Goal: Task Accomplishment & Management: Complete application form

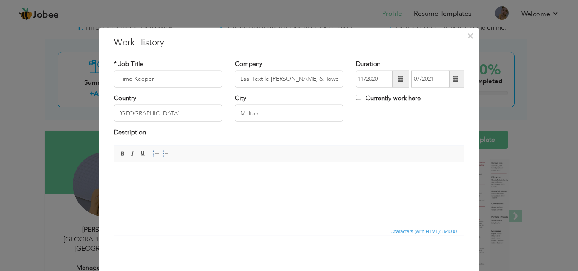
click at [187, 159] on span "Editor toolbars Basic Styles Bold Italic Underline Paragraph Insert/Remove Numb…" at bounding box center [289, 154] width 350 height 16
click at [162, 160] on span "Paragraph Insert/Remove Numbered List Insert/Remove Bulleted List" at bounding box center [162, 155] width 23 height 12
click at [163, 153] on span at bounding box center [166, 153] width 7 height 7
click at [163, 154] on span at bounding box center [166, 153] width 7 height 7
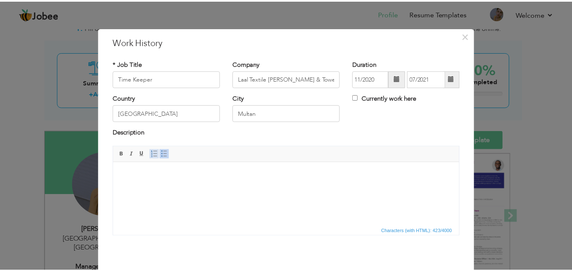
scroll to position [33, 0]
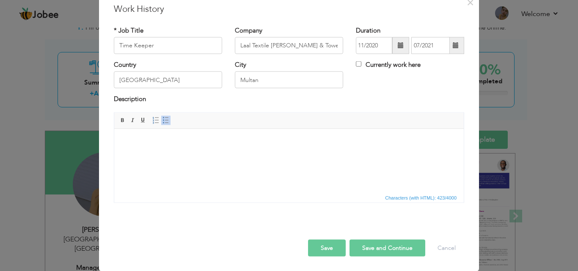
click at [326, 248] on button "Save" at bounding box center [327, 248] width 38 height 17
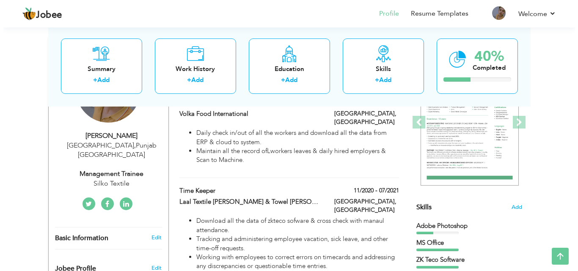
scroll to position [126, 0]
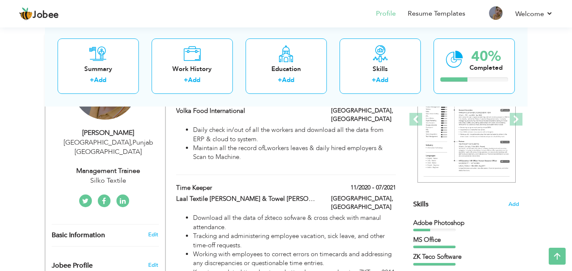
click at [326, 250] on li "Working with employees to correct errors on timecards and addressing any discre…" at bounding box center [294, 259] width 202 height 18
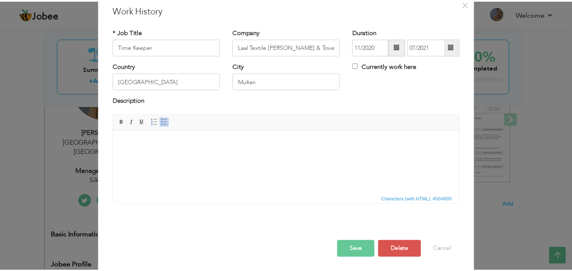
scroll to position [33, 0]
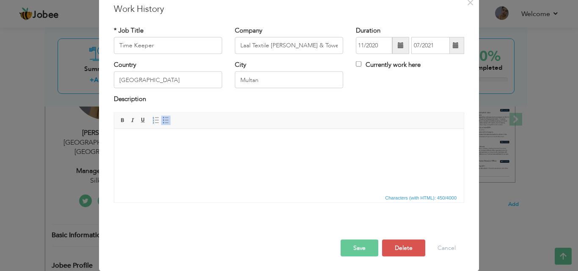
click at [362, 254] on button "Save" at bounding box center [360, 248] width 38 height 17
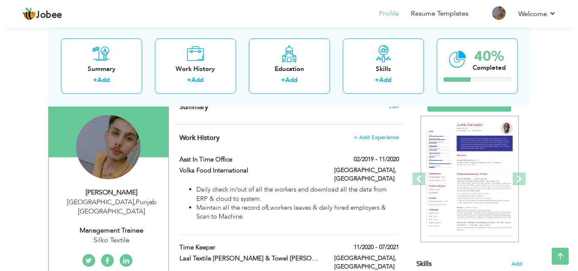
scroll to position [32, 0]
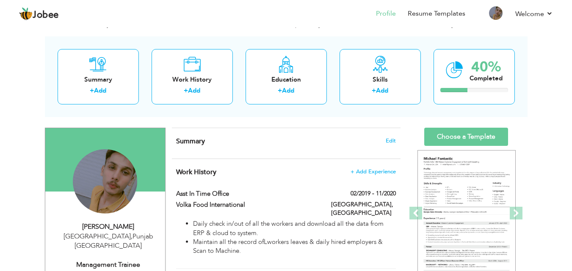
click at [336, 251] on div "Daily check in/out of all the workers and download all the data from ERP & clou…" at bounding box center [286, 240] width 232 height 41
type input "Asst In Time Office"
type input "Volka Food International"
type input "02/2019"
type input "11/2020"
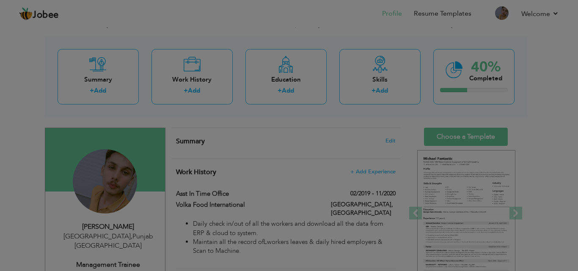
scroll to position [0, 0]
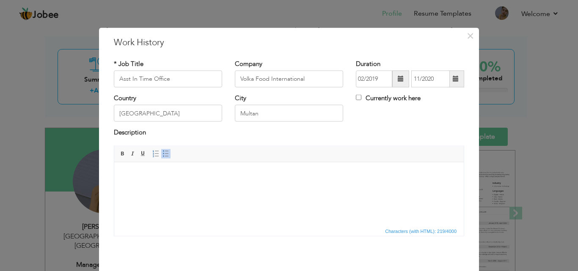
click at [318, 230] on span "Characters (with HTML): 219/4000" at bounding box center [289, 231] width 350 height 10
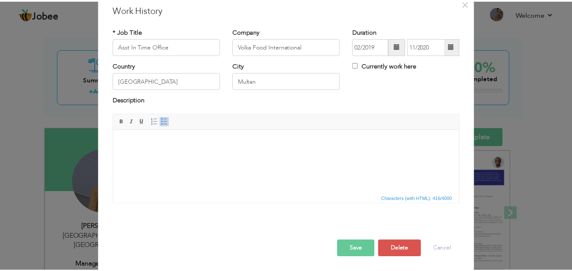
scroll to position [33, 0]
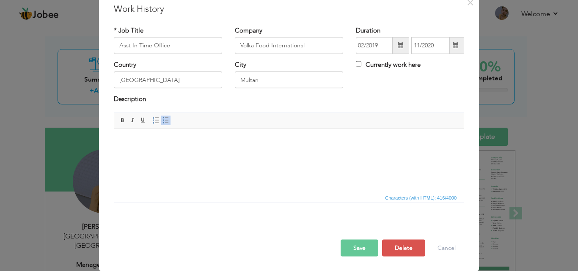
click at [350, 247] on button "Save" at bounding box center [360, 248] width 38 height 17
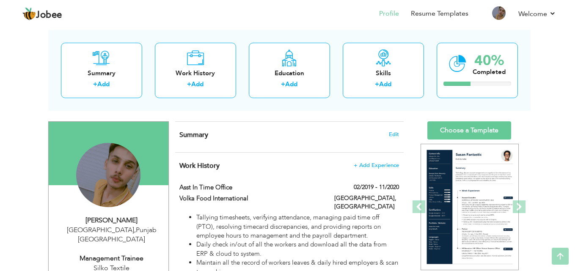
scroll to position [36, 0]
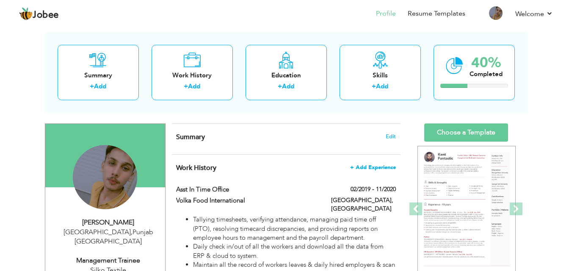
click at [355, 169] on span "+ Add Experience" at bounding box center [373, 168] width 46 height 6
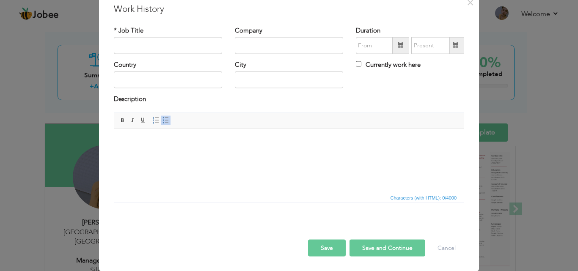
scroll to position [0, 0]
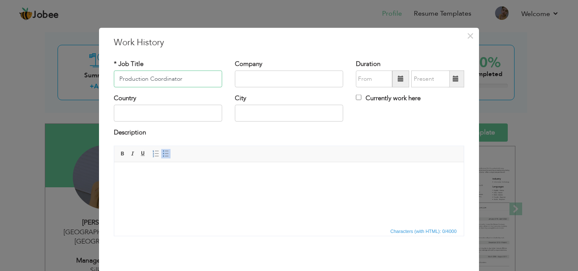
type input "Production Coordinator"
click at [239, 78] on input "text" at bounding box center [289, 79] width 108 height 17
click at [253, 78] on input "LRTM Textile Pvt Ltd" at bounding box center [289, 79] width 108 height 17
type input "LRTM Textile Pvt Ltd"
click at [173, 116] on input "text" at bounding box center [168, 113] width 108 height 17
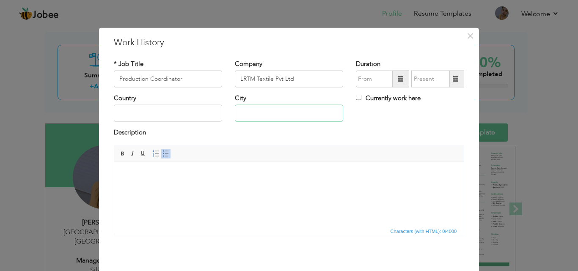
click at [269, 107] on input "text" at bounding box center [289, 113] width 108 height 17
type input "[GEOGRAPHIC_DATA]"
drag, startPoint x: 259, startPoint y: 111, endPoint x: 212, endPoint y: 117, distance: 47.3
click at [212, 117] on div "Country Pakistan City Lahore Currently work here" at bounding box center [289, 111] width 363 height 34
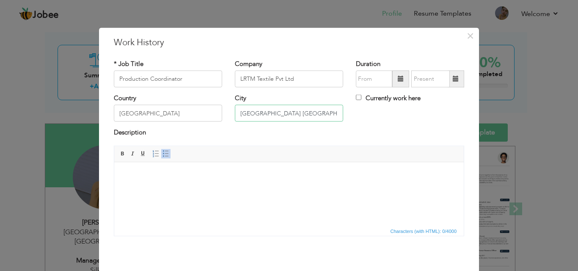
type input "[GEOGRAPHIC_DATA] [GEOGRAPHIC_DATA]"
click at [163, 156] on span at bounding box center [166, 153] width 7 height 7
click at [369, 81] on input "text" at bounding box center [374, 79] width 36 height 17
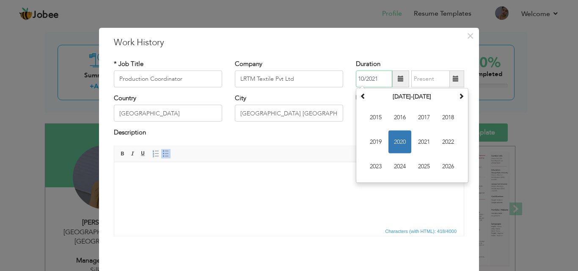
type input "10/2021"
click at [413, 75] on input "text" at bounding box center [431, 79] width 39 height 17
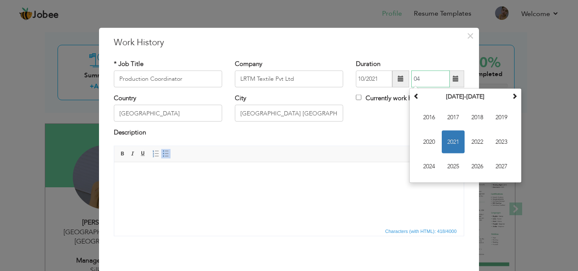
type input "0"
type input "1"
type input "01/2023"
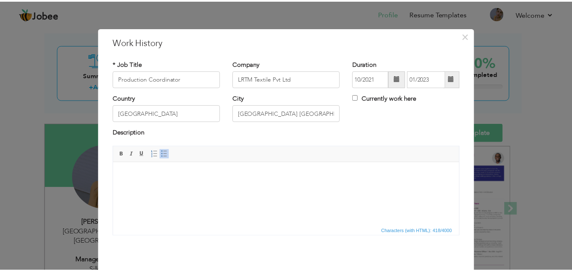
scroll to position [33, 0]
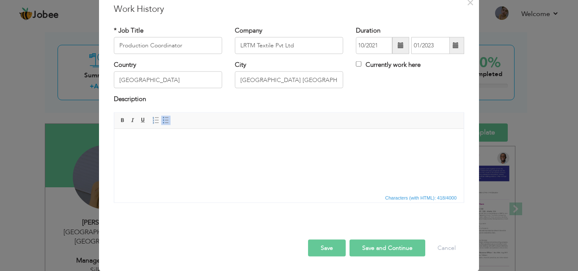
click at [325, 253] on button "Save" at bounding box center [327, 248] width 38 height 17
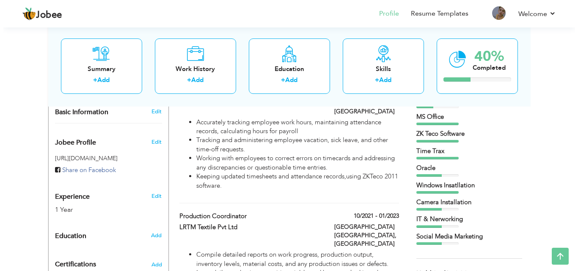
scroll to position [249, 0]
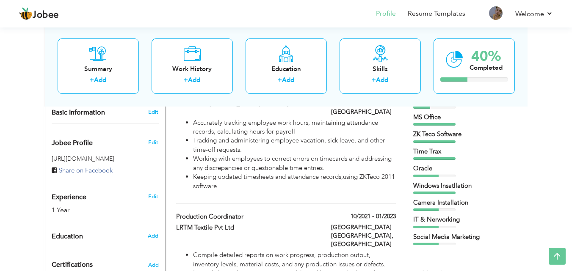
click at [305, 213] on label "Production Coordinator" at bounding box center [247, 217] width 142 height 9
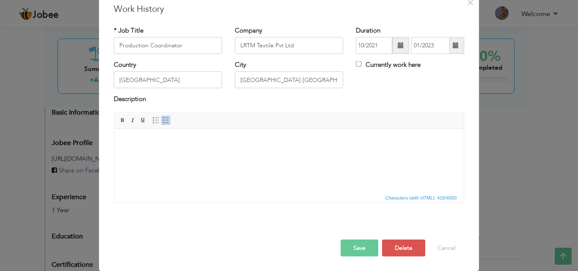
scroll to position [0, 0]
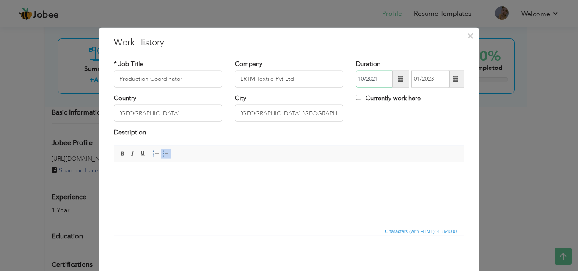
click at [362, 78] on input "10/2021" at bounding box center [374, 79] width 36 height 17
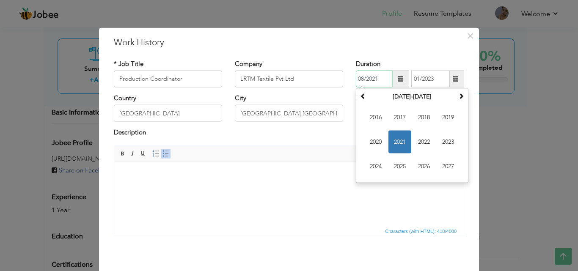
type input "08/2021"
click at [418, 82] on input "01/2023" at bounding box center [431, 79] width 39 height 17
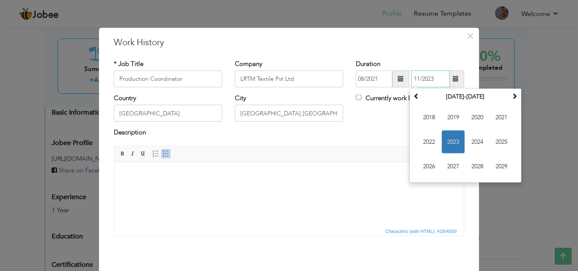
click at [435, 81] on input "11/2023" at bounding box center [431, 79] width 39 height 17
type input "11/2022"
click at [362, 127] on div "Country Pakistan City Port Qasim Karachi Currently work here" at bounding box center [289, 111] width 363 height 34
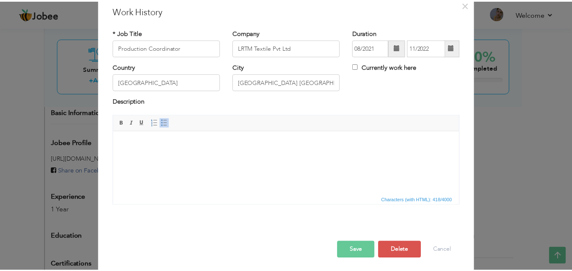
scroll to position [33, 0]
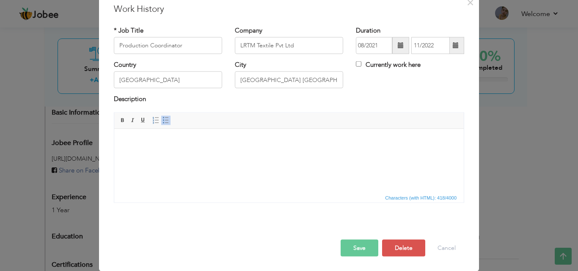
click at [359, 253] on button "Save" at bounding box center [360, 248] width 38 height 17
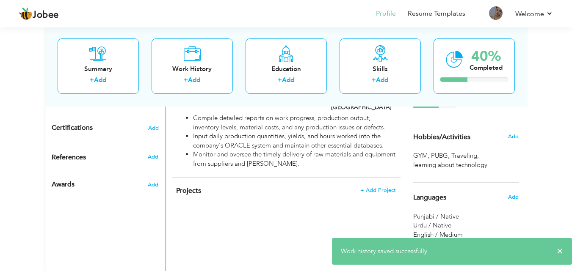
click at [320, 184] on div "CV Import Profile Strength 0% Select an Item from right menu Work History * Job…" at bounding box center [286, 32] width 241 height 517
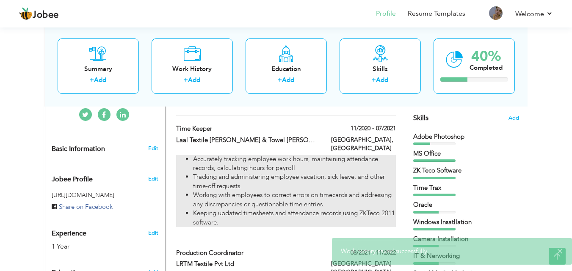
drag, startPoint x: 315, startPoint y: 197, endPoint x: 385, endPoint y: 197, distance: 69.9
click at [385, 197] on ul "Accurately tracking employee work hours, maintaining attendance records, calcul…" at bounding box center [285, 191] width 219 height 72
type input "Time Keeper"
type input "Laal Textile [PERSON_NAME] & Towel [PERSON_NAME]"
type input "11/2020"
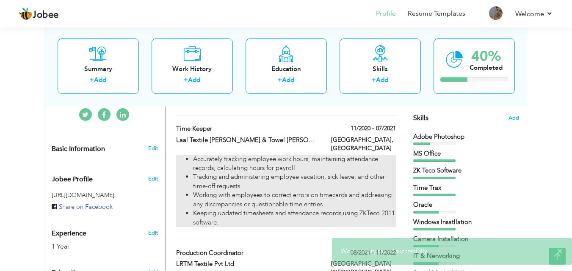
type input "07/2021"
type input "Multan"
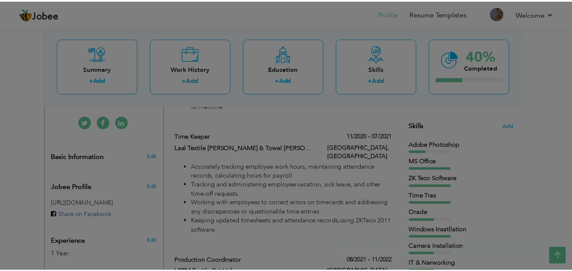
scroll to position [0, 0]
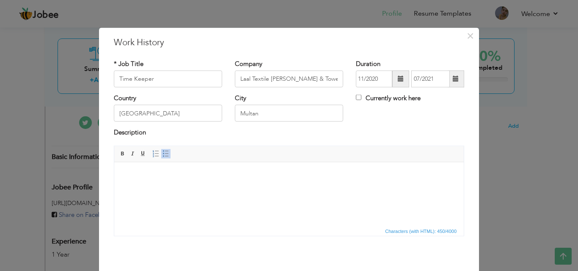
click at [500, 157] on div "× Work History * Job Title Time Keeper Company Laal Textile terry & Towel mills…" at bounding box center [289, 135] width 578 height 271
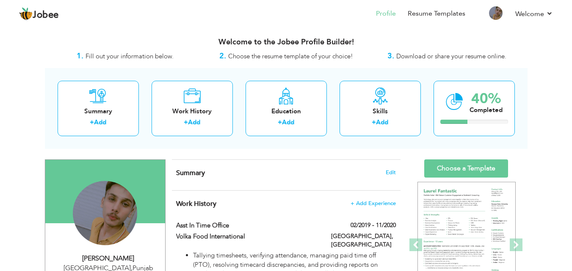
click at [367, 208] on h4 "Work History + Add Experience" at bounding box center [285, 204] width 219 height 8
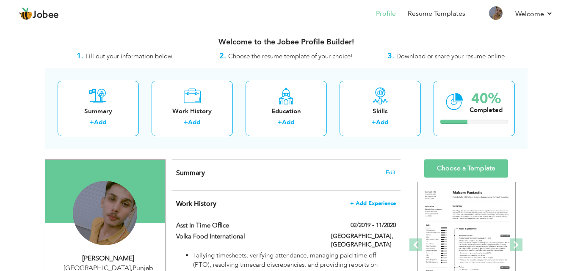
click at [367, 204] on span "+ Add Experience" at bounding box center [373, 204] width 46 height 6
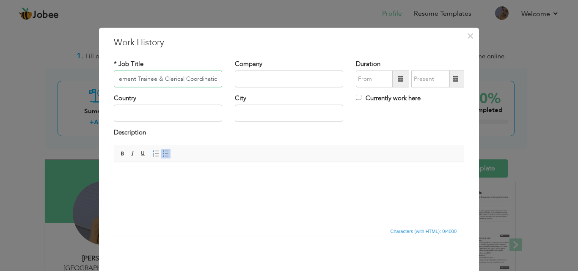
scroll to position [0, 22]
type input "Management Trainee & Clerical Coordination"
click at [250, 83] on input "text" at bounding box center [289, 79] width 108 height 17
type input "Rado Textile Printing [PERSON_NAME]"
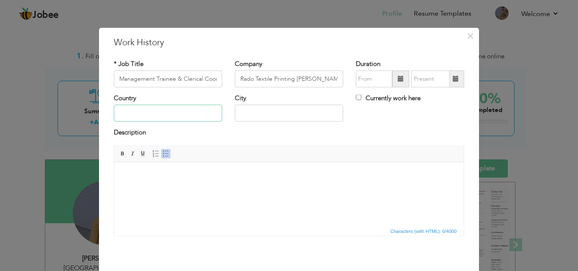
click at [202, 108] on input "text" at bounding box center [168, 113] width 108 height 17
type input "[GEOGRAPHIC_DATA]"
click at [372, 80] on input "text" at bounding box center [374, 79] width 36 height 17
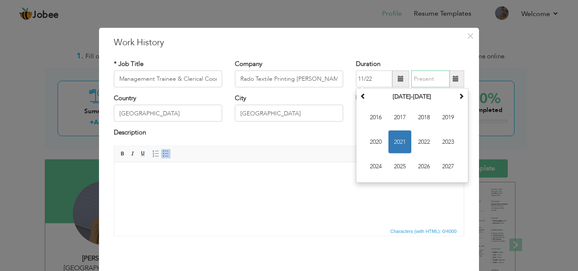
type input "11/2022"
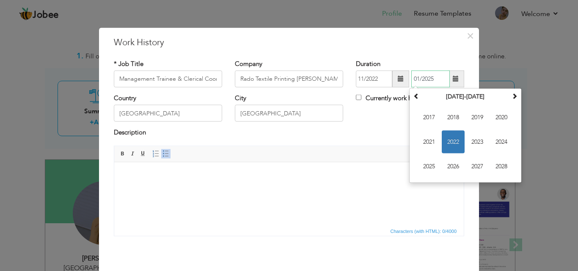
type input "01/2025"
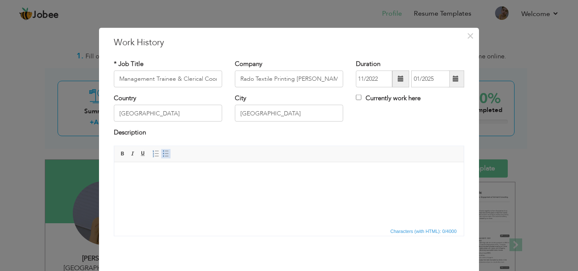
click at [163, 157] on span at bounding box center [166, 153] width 7 height 7
drag, startPoint x: 274, startPoint y: 160, endPoint x: 255, endPoint y: 226, distance: 67.8
click at [255, 226] on span "Characters (with HTML): 315/4000" at bounding box center [289, 231] width 350 height 10
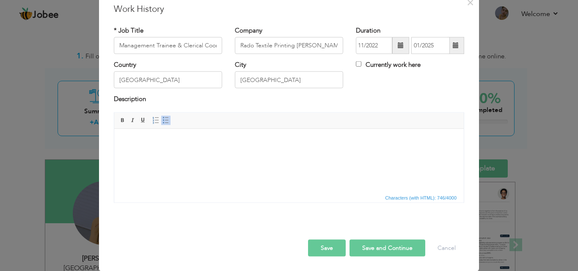
click at [362, 252] on button "Save and Continue" at bounding box center [388, 248] width 76 height 17
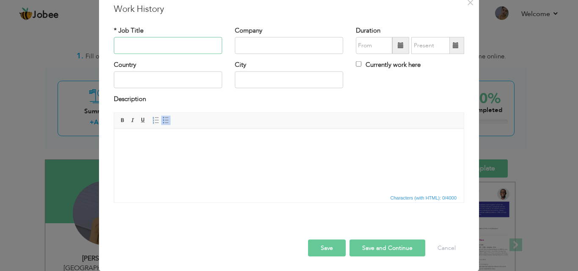
click at [129, 42] on input "text" at bounding box center [168, 45] width 108 height 17
type input "Chemical Store Incharge"
click at [279, 40] on input "text" at bounding box center [289, 45] width 108 height 17
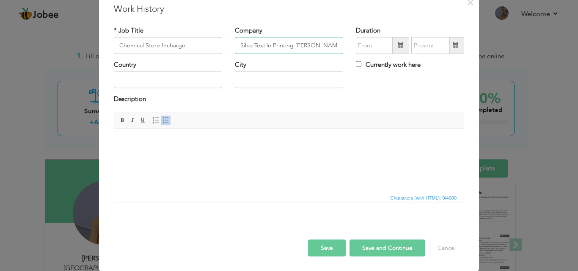
type input "Silko Textile Printing [PERSON_NAME]"
click at [192, 86] on input "text" at bounding box center [168, 80] width 108 height 17
type input "[GEOGRAPHIC_DATA]"
click at [367, 41] on input "text" at bounding box center [374, 45] width 36 height 17
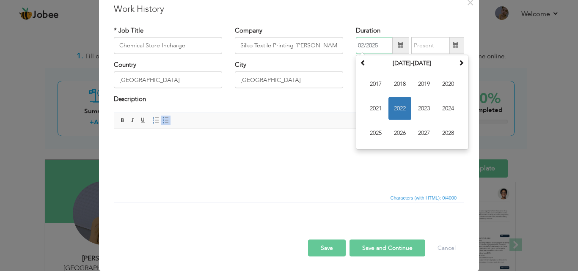
type input "02/2025"
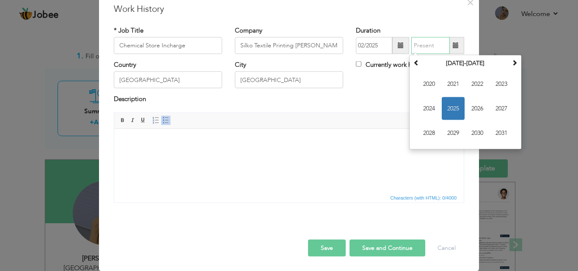
click at [417, 44] on input "text" at bounding box center [431, 45] width 39 height 17
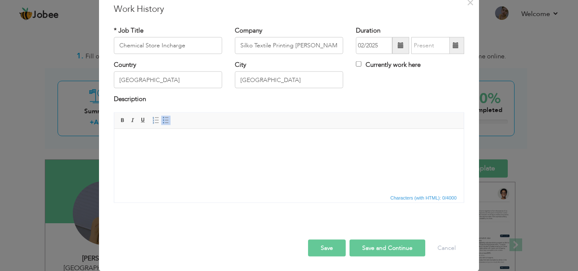
click at [356, 60] on div "Duration 02/2025 Currently work here" at bounding box center [410, 43] width 121 height 34
click at [356, 64] on input "Currently work here" at bounding box center [359, 64] width 6 height 6
checkbox input "true"
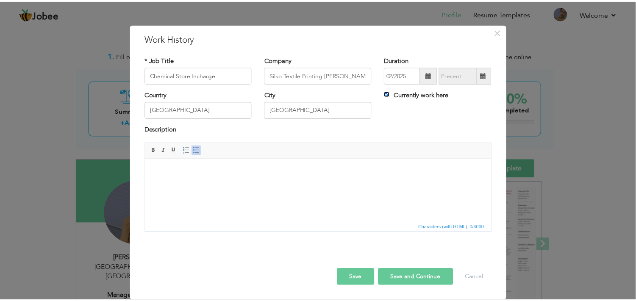
scroll to position [6, 0]
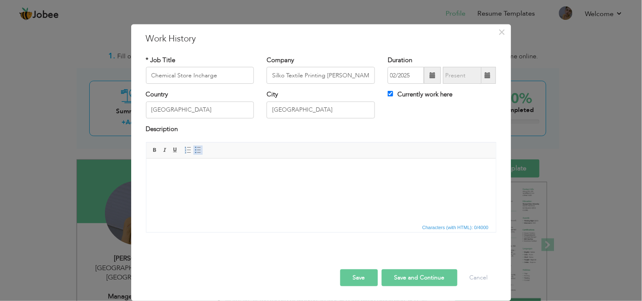
click at [195, 151] on span at bounding box center [198, 150] width 7 height 7
click at [363, 271] on button "Save" at bounding box center [359, 278] width 38 height 17
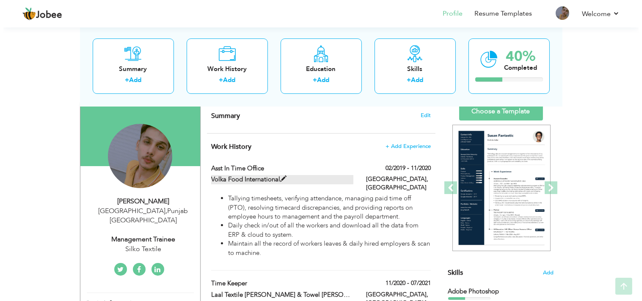
scroll to position [90, 0]
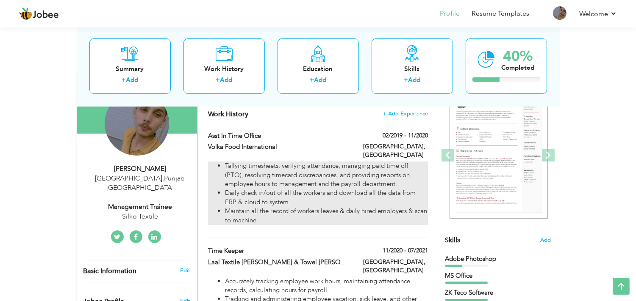
click at [224, 162] on ul "Tallying timesheets, verifying attendance, managing paid time off (PTO), resolv…" at bounding box center [317, 194] width 219 height 64
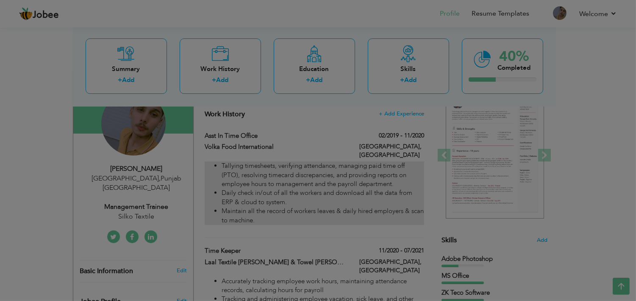
type input "Asst In Time Office"
type input "Volka Food International"
type input "02/2019"
type input "11/2020"
type input "Multan"
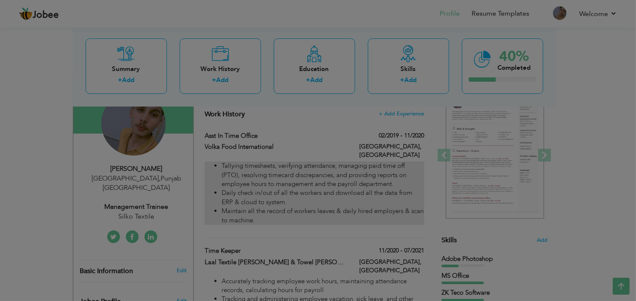
checkbox input "false"
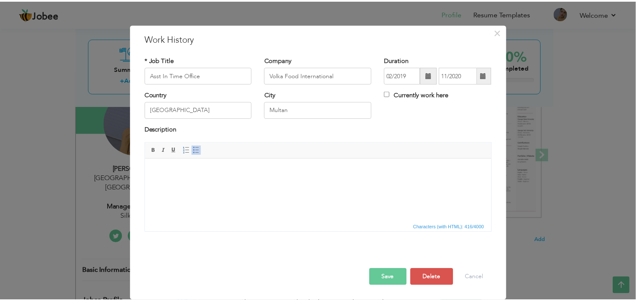
scroll to position [0, 0]
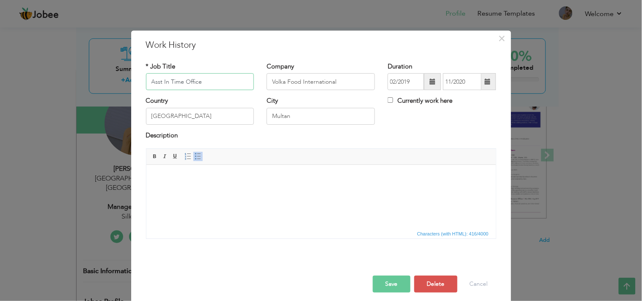
drag, startPoint x: 203, startPoint y: 81, endPoint x: 167, endPoint y: 83, distance: 36.5
click at [167, 83] on input "Asst In Time Office" at bounding box center [200, 82] width 108 height 17
click at [499, 41] on span "×" at bounding box center [502, 38] width 7 height 15
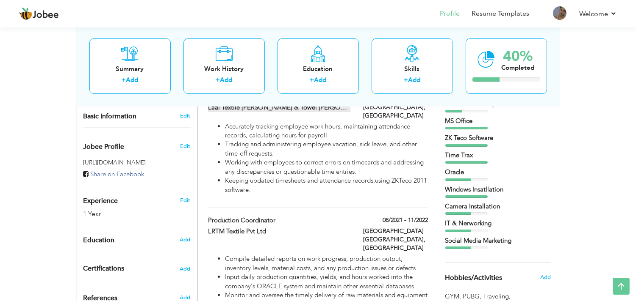
scroll to position [250, 0]
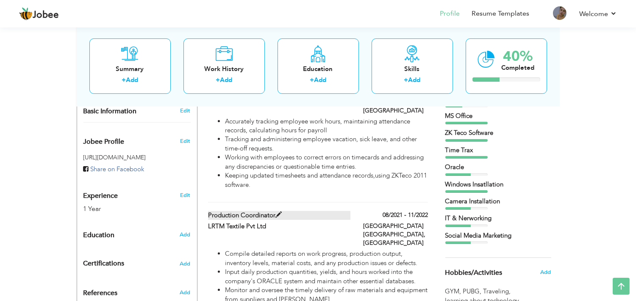
click at [247, 211] on label "Production Coordinator" at bounding box center [279, 215] width 142 height 9
type input "Production Coordinator"
type input "LRTM Textile Pvt Ltd"
type input "08/2021"
type input "11/2022"
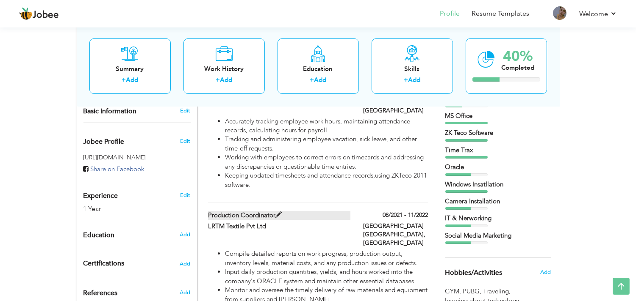
type input "[GEOGRAPHIC_DATA] [GEOGRAPHIC_DATA]"
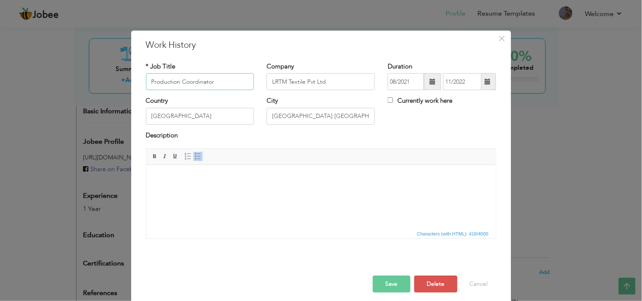
drag, startPoint x: 218, startPoint y: 80, endPoint x: 106, endPoint y: 81, distance: 111.8
click at [106, 81] on div "× Work History * Job Title Production Coordinator Company LRTM Textile Pvt Ltd …" at bounding box center [321, 150] width 642 height 301
click at [502, 39] on span "×" at bounding box center [502, 38] width 7 height 15
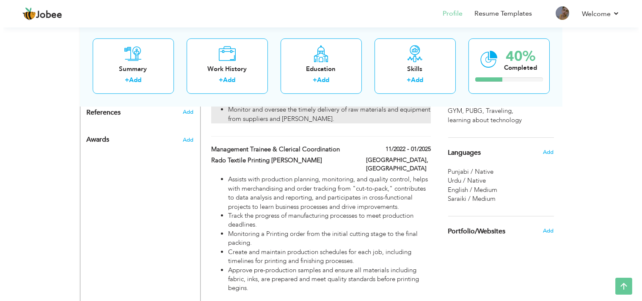
scroll to position [429, 0]
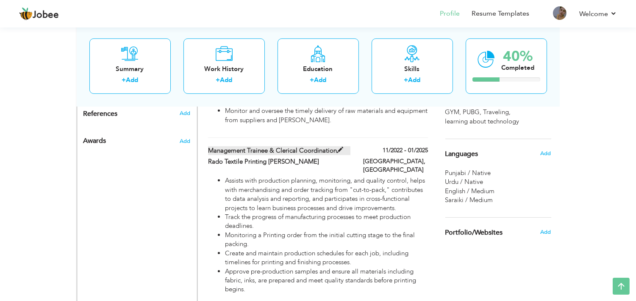
click at [328, 147] on label "Management Trainee & Clerical Coordination" at bounding box center [279, 151] width 142 height 9
type input "Management Trainee & Clerical Coordination"
type input "Rado Textile Printing [PERSON_NAME]"
type input "11/2022"
type input "01/2025"
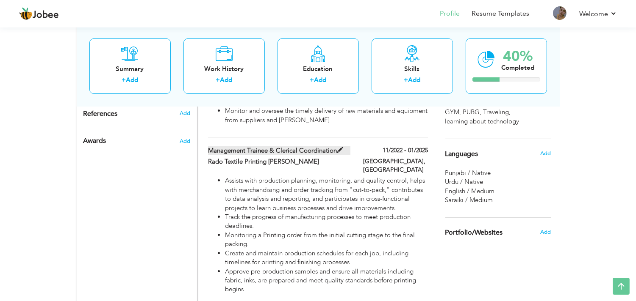
type input "[GEOGRAPHIC_DATA]"
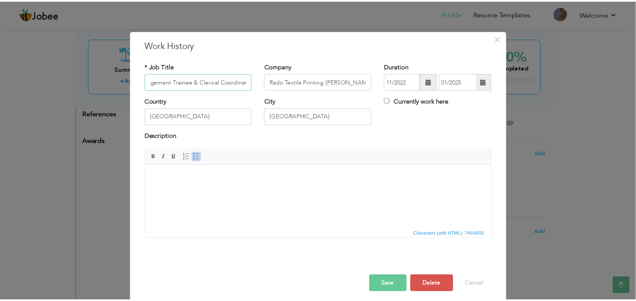
scroll to position [0, 0]
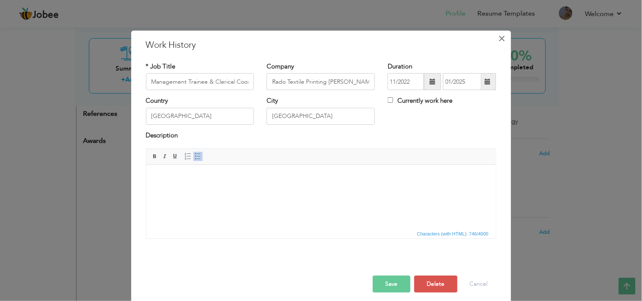
click at [499, 41] on span "×" at bounding box center [502, 38] width 7 height 15
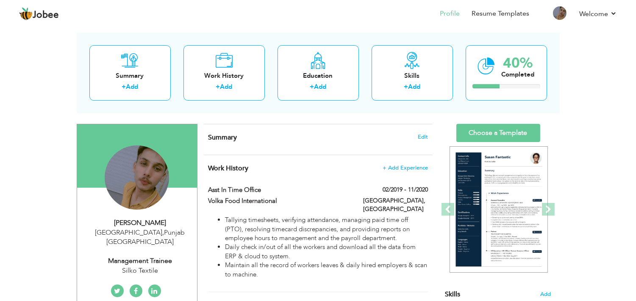
scroll to position [36, 0]
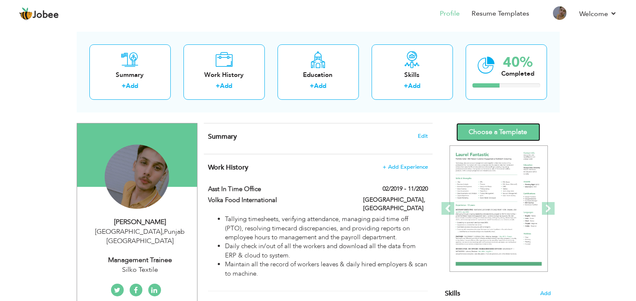
click at [494, 126] on link "Choose a Template" at bounding box center [498, 132] width 84 height 18
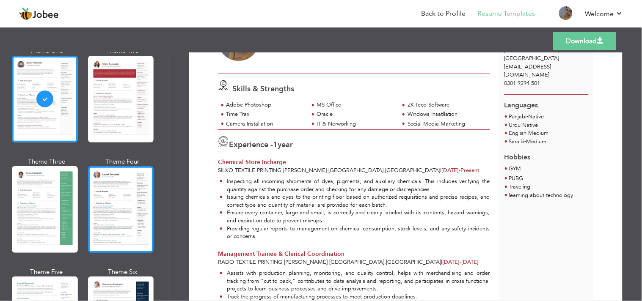
scroll to position [57, 0]
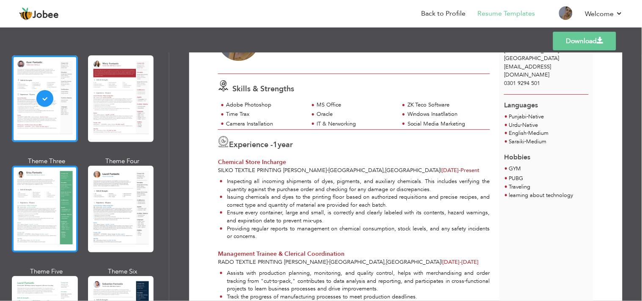
click at [66, 221] on div at bounding box center [45, 209] width 66 height 87
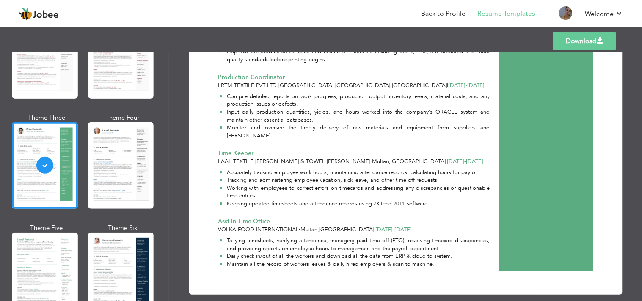
scroll to position [135, 0]
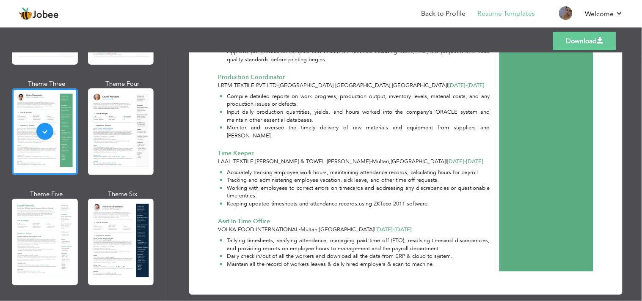
click at [117, 254] on div at bounding box center [121, 242] width 66 height 87
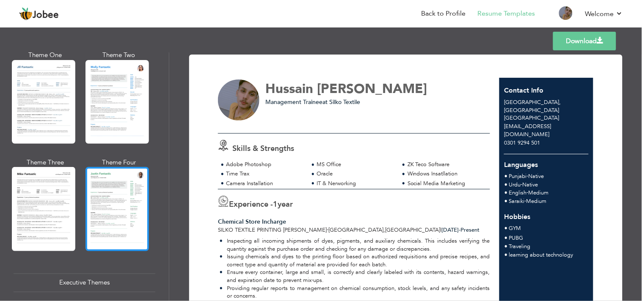
scroll to position [409, 0]
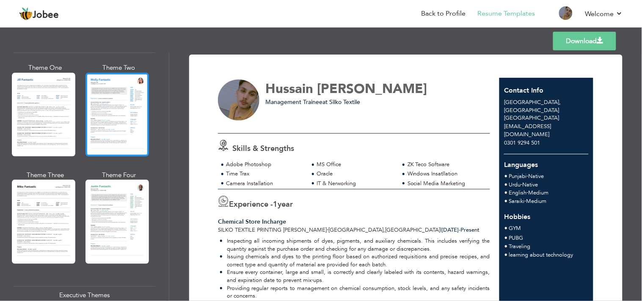
click at [105, 113] on div at bounding box center [118, 115] width 64 height 84
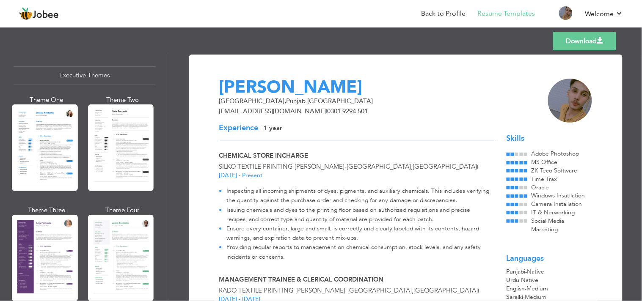
scroll to position [667, 0]
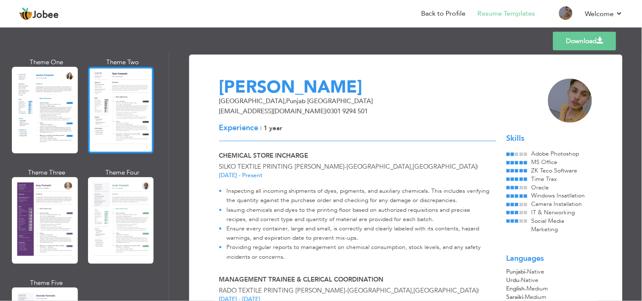
click at [125, 110] on div at bounding box center [121, 110] width 66 height 87
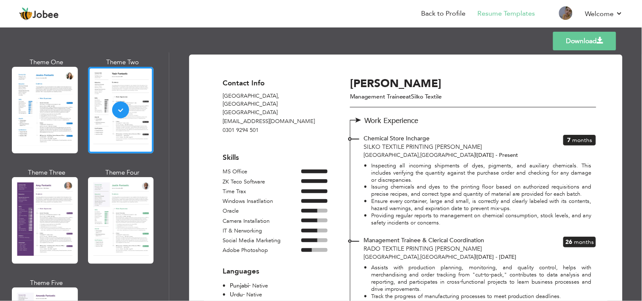
click at [78, 90] on div "Theme One Theme Two Theme Three Theme Four" at bounding box center [85, 224] width 142 height 332
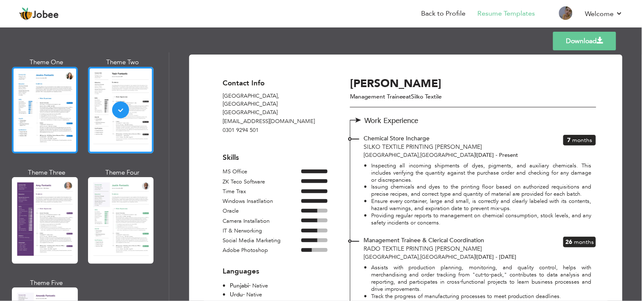
click at [66, 97] on div at bounding box center [45, 110] width 66 height 87
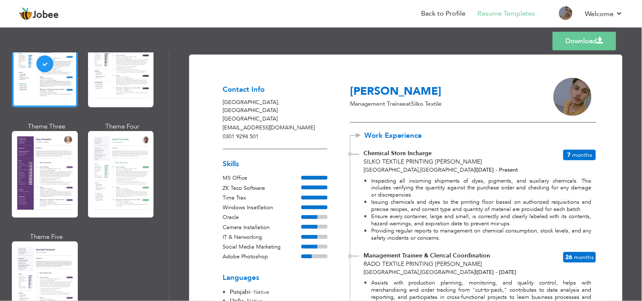
scroll to position [730, 0]
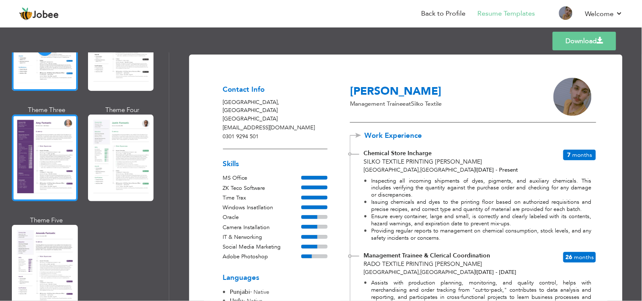
click at [58, 147] on div at bounding box center [45, 158] width 66 height 87
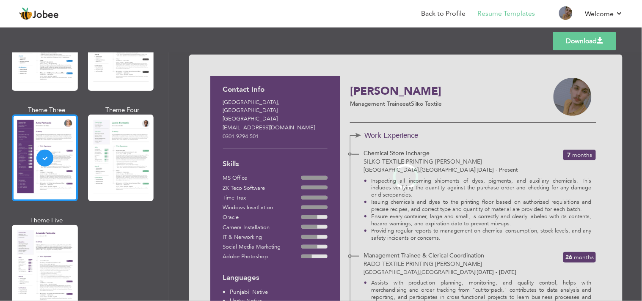
scroll to position [730, 0]
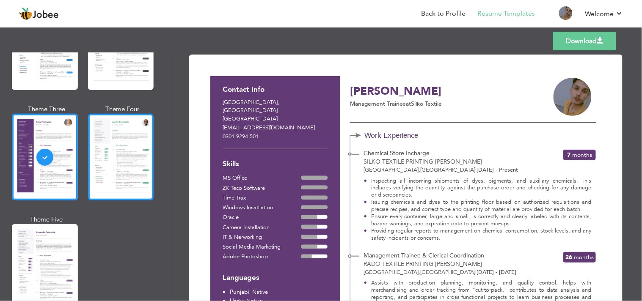
click at [116, 162] on div at bounding box center [121, 157] width 66 height 87
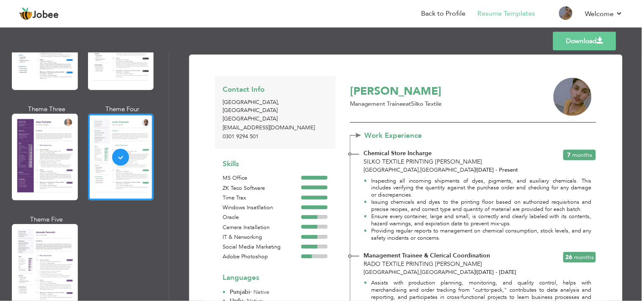
click at [586, 41] on link "Download" at bounding box center [584, 41] width 63 height 19
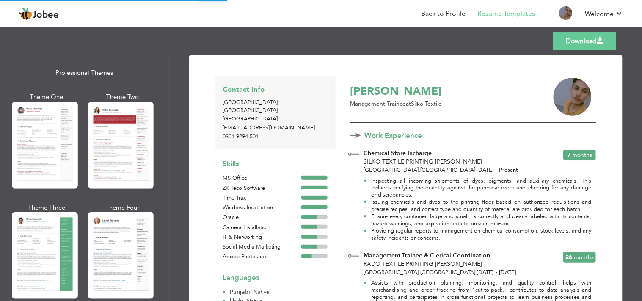
scroll to position [0, 0]
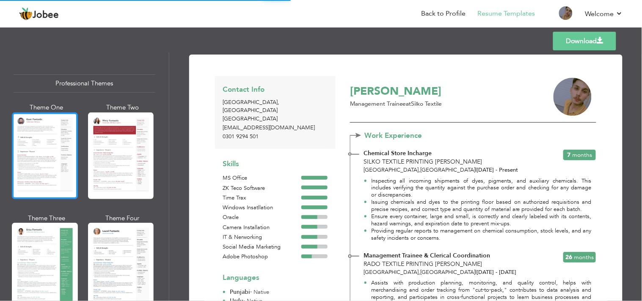
click at [48, 172] on div at bounding box center [45, 156] width 66 height 87
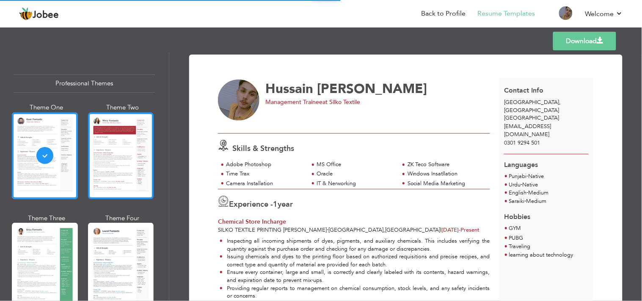
click at [143, 170] on div at bounding box center [121, 156] width 66 height 87
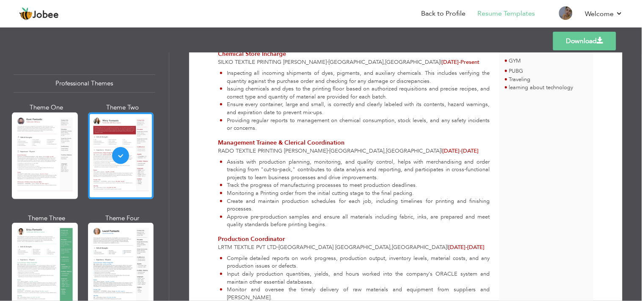
scroll to position [202, 0]
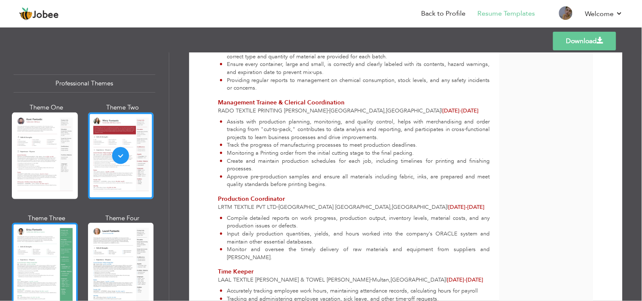
click at [56, 242] on div at bounding box center [45, 266] width 66 height 87
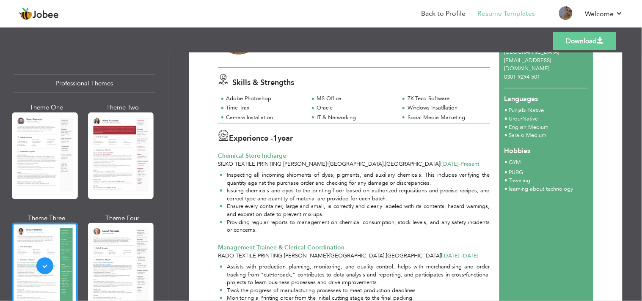
scroll to position [0, 0]
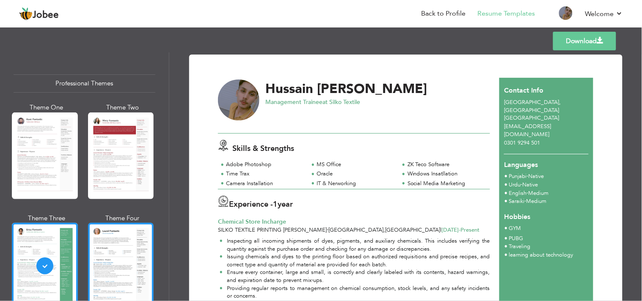
click at [134, 244] on div at bounding box center [121, 266] width 66 height 87
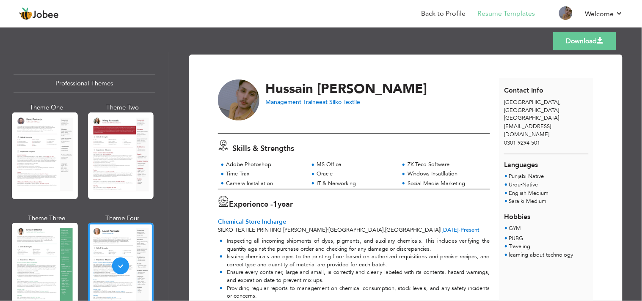
click at [570, 41] on link "Download" at bounding box center [584, 41] width 63 height 19
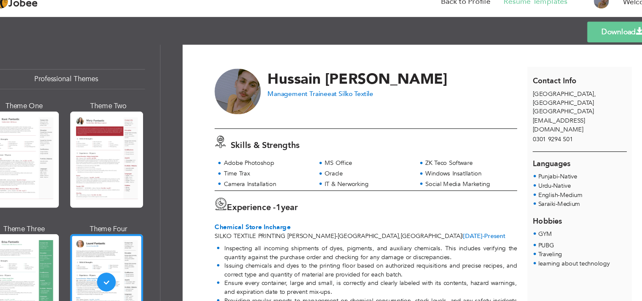
scroll to position [6, 0]
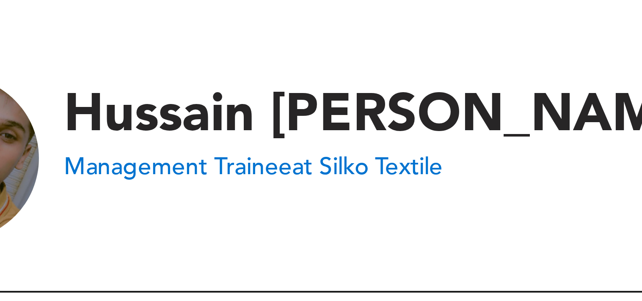
click at [304, 76] on span "Hussain" at bounding box center [290, 83] width 48 height 18
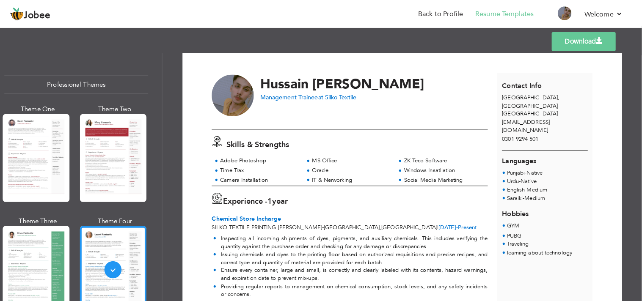
scroll to position [0, 0]
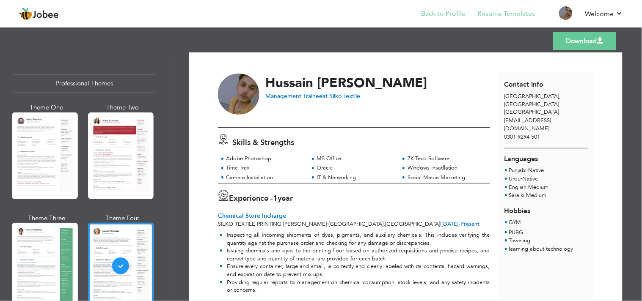
click at [434, 20] on li "Back to Profile" at bounding box center [438, 14] width 56 height 23
click at [434, 16] on link "Back to Profile" at bounding box center [444, 14] width 44 height 10
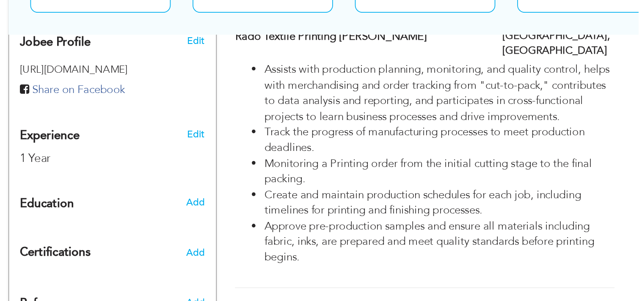
scroll to position [281, 0]
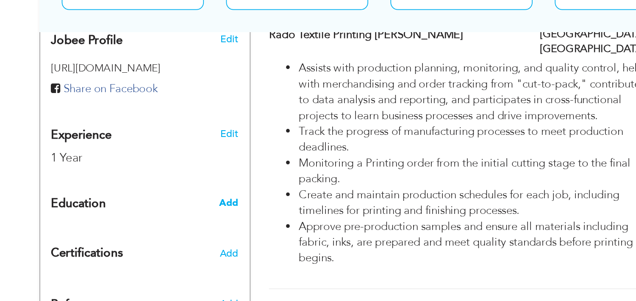
click at [190, 200] on span "Add" at bounding box center [184, 204] width 11 height 8
radio input "true"
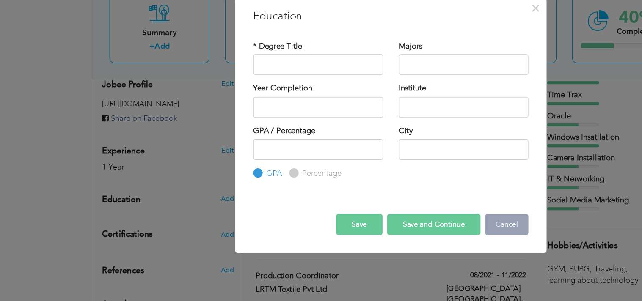
click at [421, 228] on button "Cancel" at bounding box center [411, 224] width 35 height 17
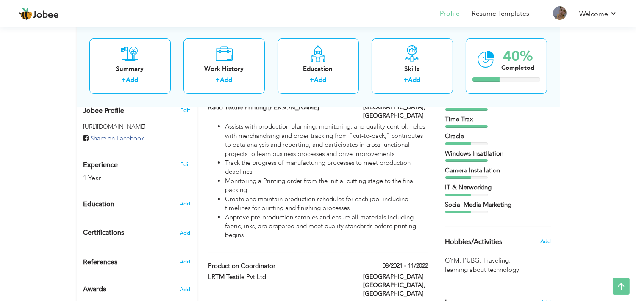
click at [443, 168] on div "Choose a Template ‹" at bounding box center [499, 244] width 121 height 730
click at [458, 168] on div "Camera Installation" at bounding box center [498, 170] width 106 height 9
click at [458, 109] on div at bounding box center [466, 109] width 42 height 3
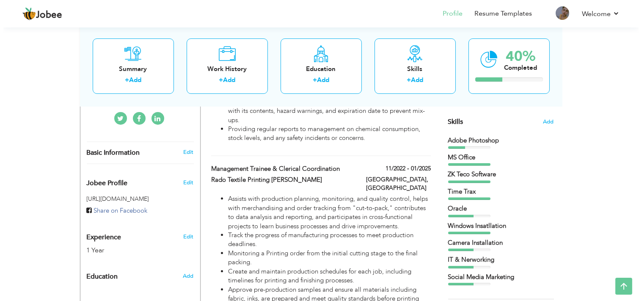
scroll to position [185, 0]
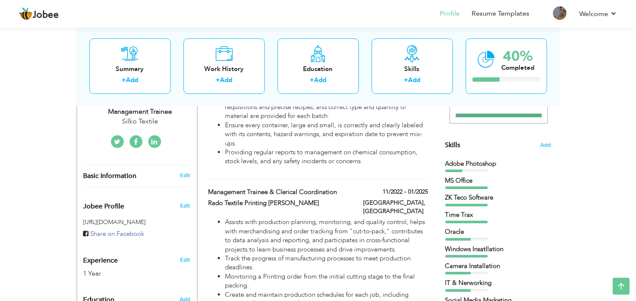
click at [497, 148] on div "Skills Add" at bounding box center [498, 63] width 106 height 176
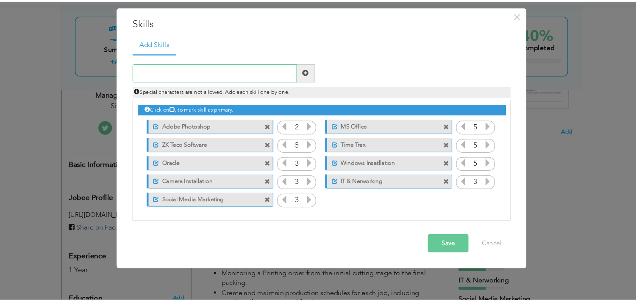
scroll to position [185, 0]
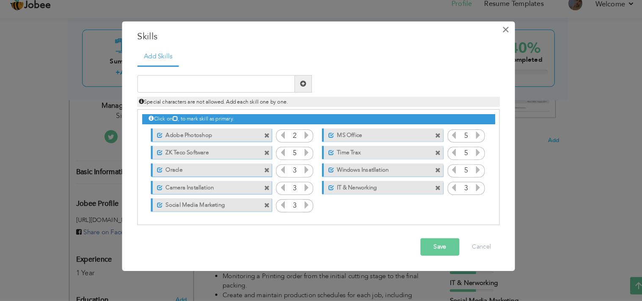
click at [499, 40] on span "×" at bounding box center [498, 38] width 7 height 15
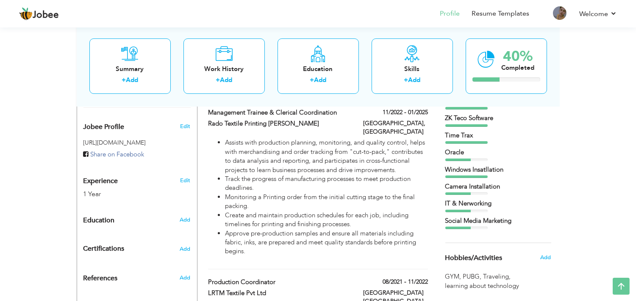
scroll to position [297, 0]
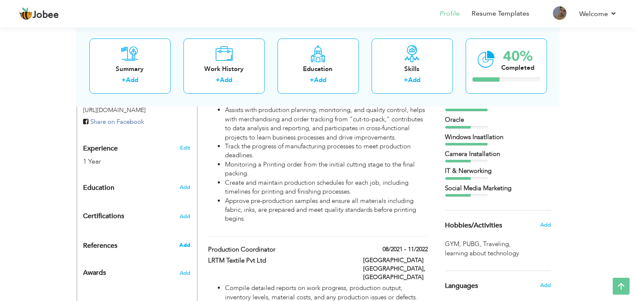
click at [187, 242] on span "Add" at bounding box center [184, 246] width 11 height 8
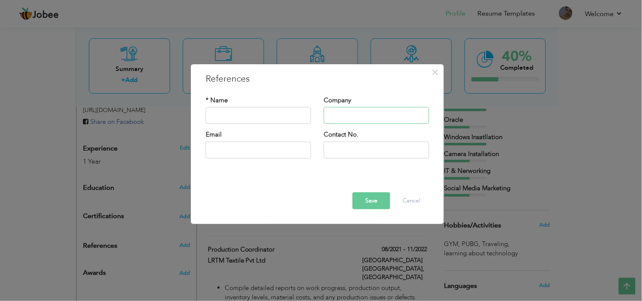
click at [356, 116] on input "text" at bounding box center [376, 116] width 105 height 17
click at [407, 195] on button "Cancel" at bounding box center [411, 201] width 35 height 17
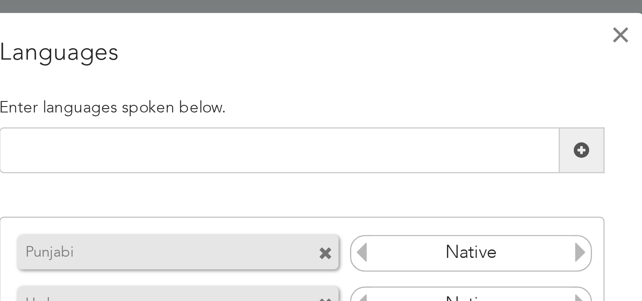
click at [434, 43] on span "×" at bounding box center [435, 45] width 7 height 15
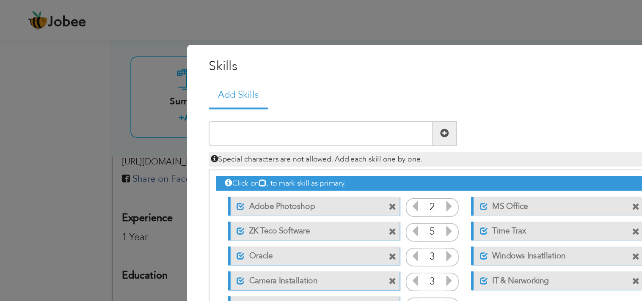
drag, startPoint x: 412, startPoint y: 36, endPoint x: 248, endPoint y: 81, distance: 170.1
click at [248, 81] on div "Duplicate entry" at bounding box center [317, 151] width 351 height 155
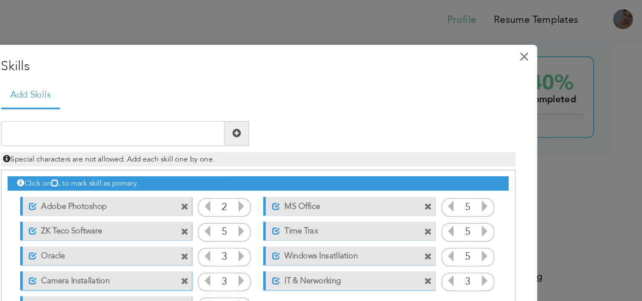
click at [498, 42] on span "×" at bounding box center [498, 38] width 7 height 15
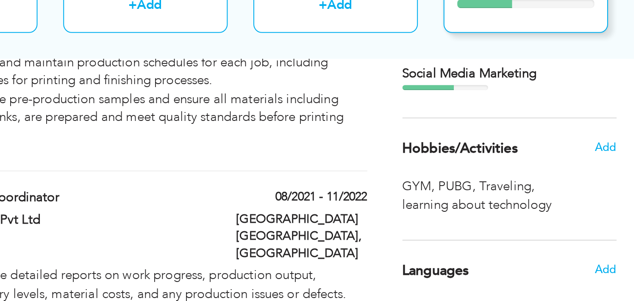
scroll to position [372, 0]
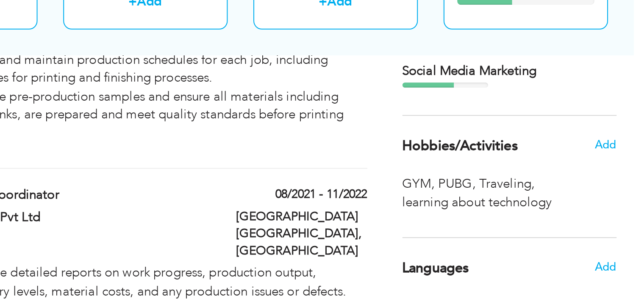
drag, startPoint x: 462, startPoint y: 179, endPoint x: 441, endPoint y: 185, distance: 21.5
click at [441, 185] on div "Choose a Template ‹" at bounding box center [499, 153] width 121 height 730
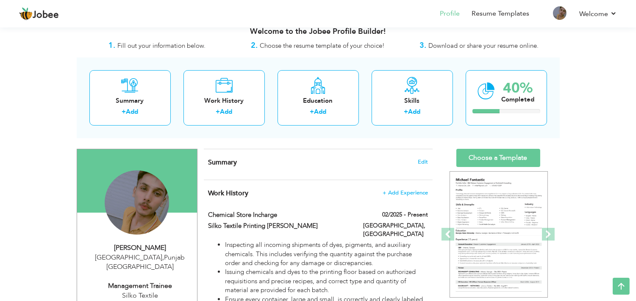
scroll to position [0, 0]
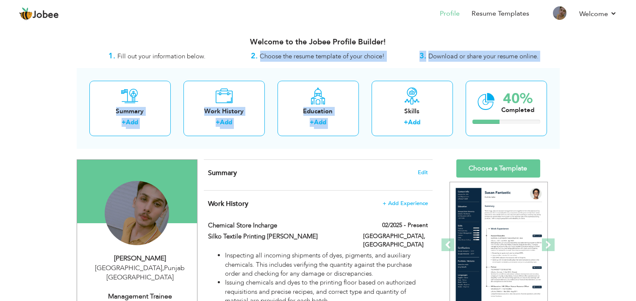
drag, startPoint x: 260, startPoint y: 54, endPoint x: 403, endPoint y: 74, distance: 144.5
click at [403, 74] on div "Summary + Add Work History + Add Education + Add Skills + Add 40% Completed" at bounding box center [318, 108] width 483 height 81
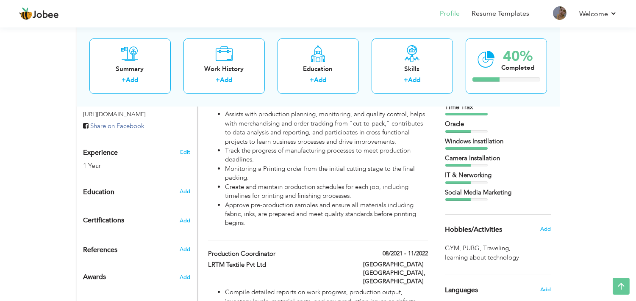
scroll to position [295, 0]
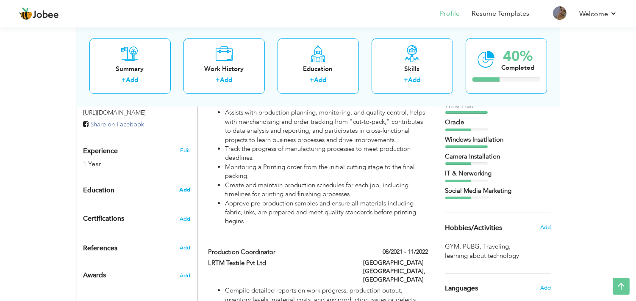
click at [182, 186] on span "Add" at bounding box center [184, 190] width 11 height 8
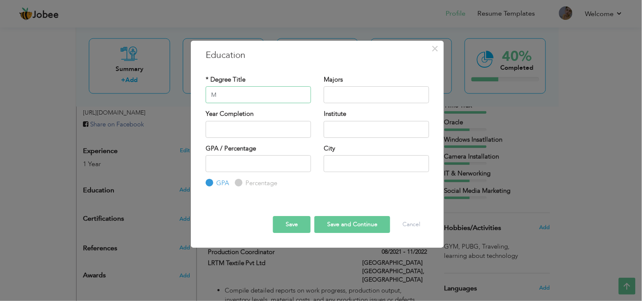
type input "Matriculation"
click at [350, 97] on input "text" at bounding box center [376, 94] width 105 height 17
type input "Science"
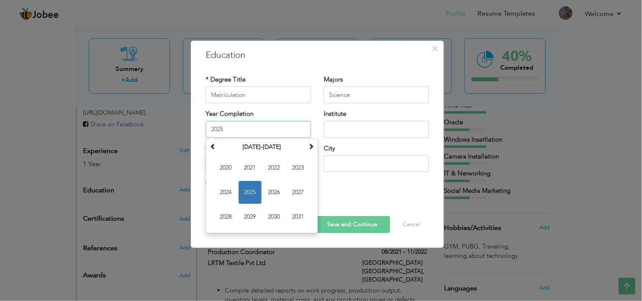
click at [281, 125] on input "2025" at bounding box center [258, 129] width 105 height 17
click at [218, 147] on th at bounding box center [213, 147] width 10 height 13
click at [310, 151] on th at bounding box center [311, 147] width 10 height 13
click at [291, 192] on span "2017" at bounding box center [298, 192] width 23 height 23
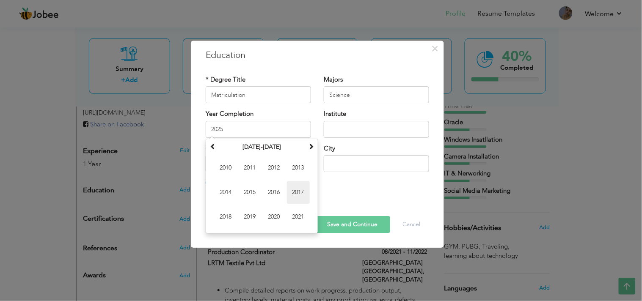
type input "2017"
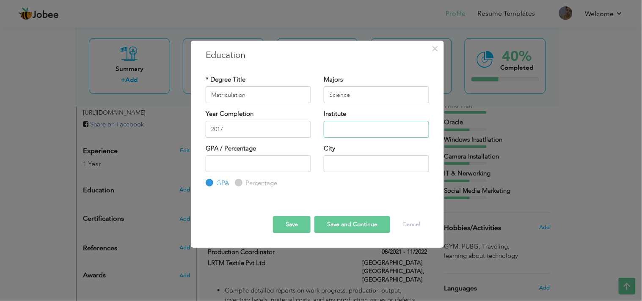
click at [369, 122] on input "text" at bounding box center [376, 129] width 105 height 17
type input "[GEOGRAPHIC_DATA]"
click at [277, 160] on input "number" at bounding box center [258, 163] width 105 height 17
click at [254, 179] on label "Percentage" at bounding box center [260, 183] width 34 height 9
click at [241, 181] on input "Percentage" at bounding box center [238, 184] width 6 height 6
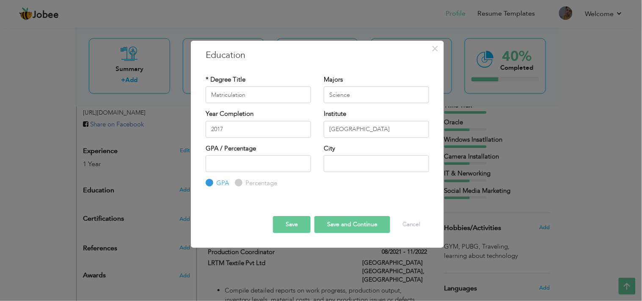
radio input "true"
click at [361, 166] on input "text" at bounding box center [376, 163] width 105 height 17
type input "[GEOGRAPHIC_DATA]"
click at [292, 163] on input "number" at bounding box center [258, 163] width 105 height 17
type input "73"
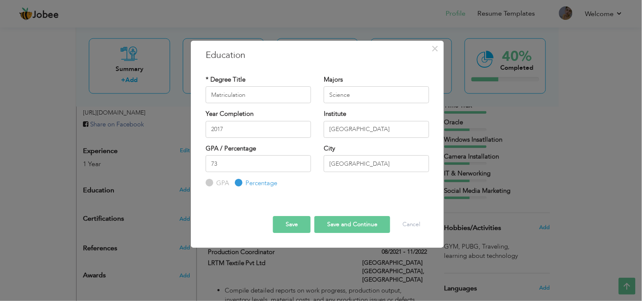
click at [285, 224] on button "Save" at bounding box center [292, 224] width 38 height 17
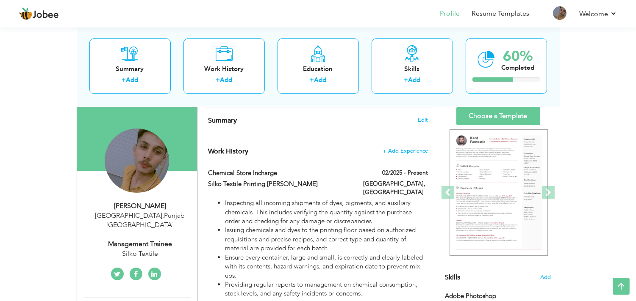
scroll to position [0, 0]
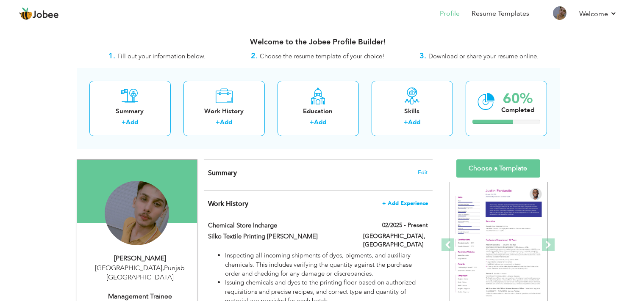
click at [416, 204] on span "+ Add Experience" at bounding box center [405, 204] width 46 height 6
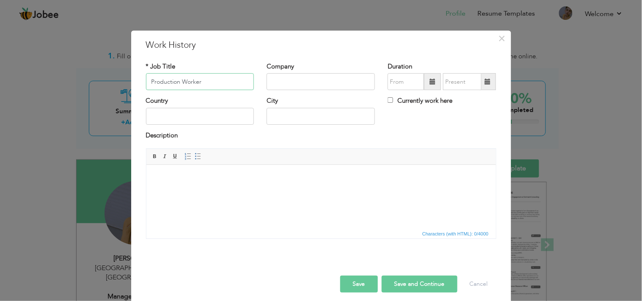
type input "Production Worker"
click at [274, 86] on input "text" at bounding box center [321, 82] width 108 height 17
type input "Rado Textile"
click at [204, 120] on input "text" at bounding box center [200, 116] width 108 height 17
type input "[GEOGRAPHIC_DATA]"
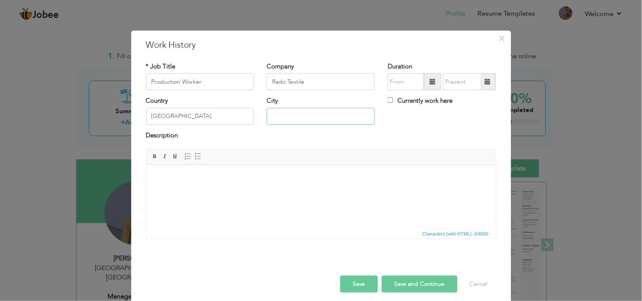
type input "[GEOGRAPHIC_DATA]"
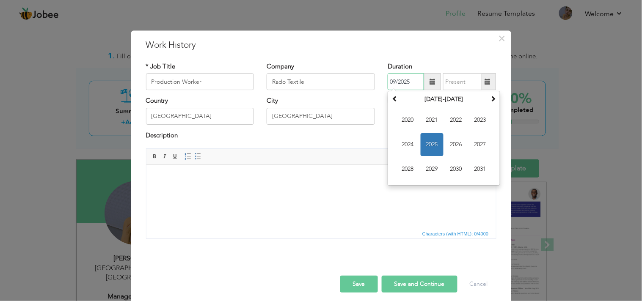
click at [405, 82] on input "09/2025" at bounding box center [406, 82] width 36 height 17
click at [400, 99] on th "2020-2031" at bounding box center [444, 100] width 88 height 13
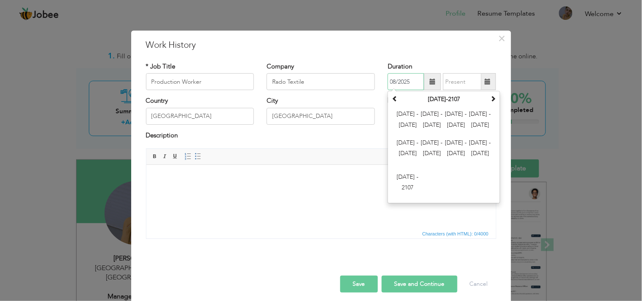
click at [400, 99] on th "2000-2107" at bounding box center [444, 100] width 88 height 13
click at [437, 113] on span "2012 - 2023" at bounding box center [432, 120] width 23 height 23
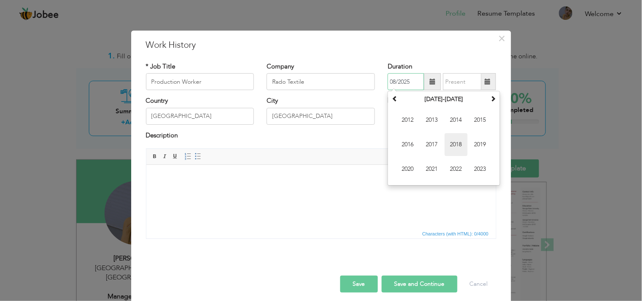
click at [454, 152] on span "2018" at bounding box center [456, 145] width 23 height 23
click at [454, 152] on span "Jul" at bounding box center [456, 145] width 23 height 23
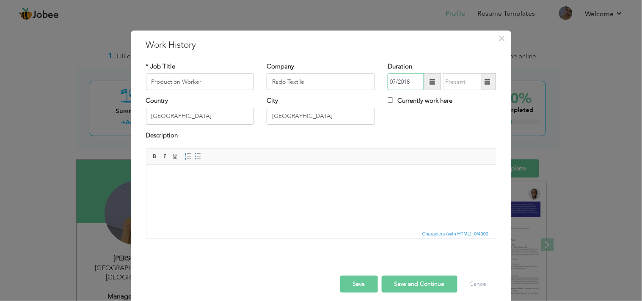
click at [394, 80] on input "07/2018" at bounding box center [406, 82] width 36 height 17
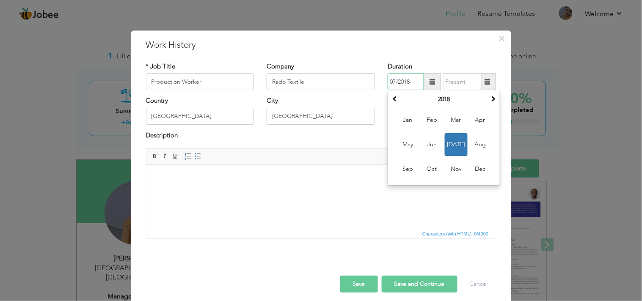
click at [390, 79] on input "07/2018" at bounding box center [406, 82] width 36 height 17
click at [395, 80] on input "07/2018" at bounding box center [406, 82] width 36 height 17
click at [393, 80] on input "07/2018" at bounding box center [406, 82] width 36 height 17
type input "04/2018"
click at [443, 79] on input "text" at bounding box center [462, 82] width 39 height 17
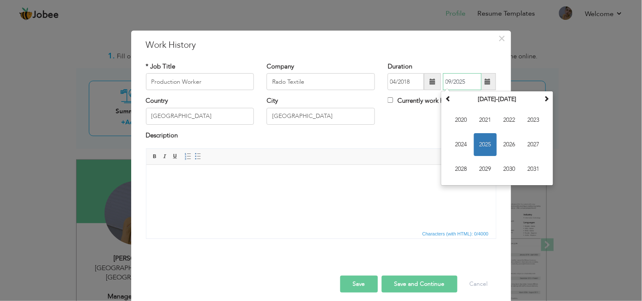
click at [471, 79] on input "09/2025" at bounding box center [462, 82] width 39 height 17
click at [451, 81] on input "09/2019" at bounding box center [462, 82] width 39 height 17
click at [448, 81] on input "09/2019" at bounding box center [462, 82] width 39 height 17
type input "06/2019"
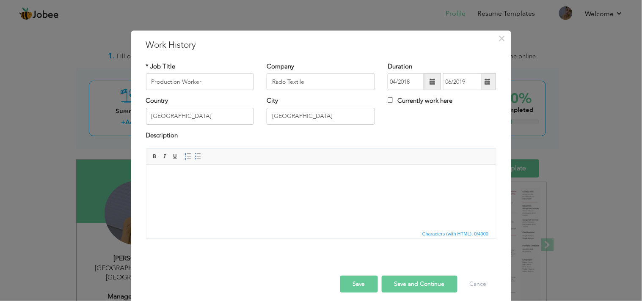
click at [263, 182] on body at bounding box center [321, 178] width 333 height 9
click at [198, 154] on span at bounding box center [198, 156] width 7 height 7
click at [332, 178] on li "Operating and monitoring textile printing machines, such as rotary or flatbed s…" at bounding box center [320, 183] width 299 height 18
click at [384, 178] on li "Operating and monitoring textile printing machines, such as Standard or flatbed…" at bounding box center [320, 183] width 299 height 18
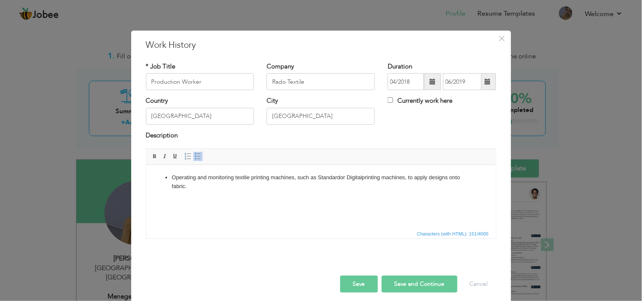
click at [259, 199] on html "Operating and monitoring textile printing machines, such as Standard or Digital…" at bounding box center [321, 182] width 350 height 35
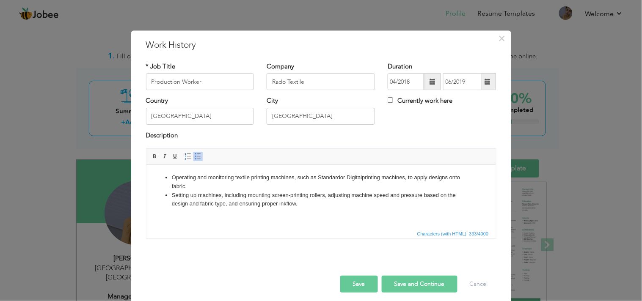
click at [290, 196] on li "Setting up machines, including mounting screen-printing rollers, adjusting mach…" at bounding box center [320, 200] width 299 height 18
click at [360, 285] on button "Save" at bounding box center [359, 284] width 38 height 17
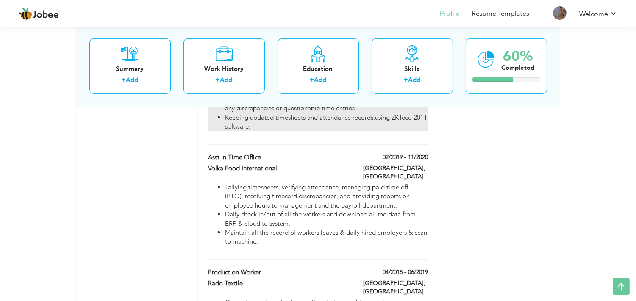
scroll to position [630, 0]
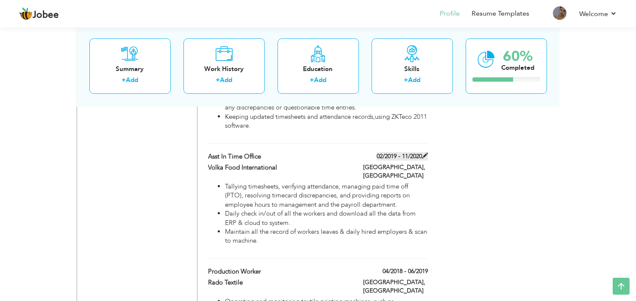
click at [388, 152] on label "02/2019 - 11/2020" at bounding box center [401, 156] width 51 height 8
type input "Asst In Time Office"
type input "Volka Food International"
type input "02/2019"
type input "11/2020"
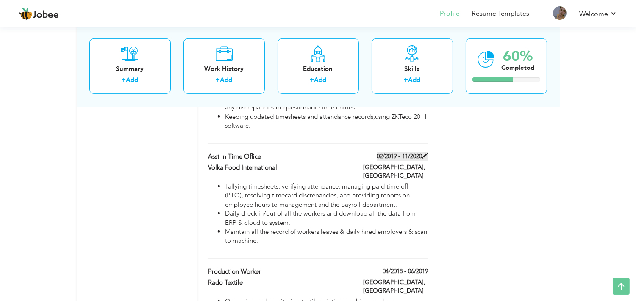
type input "Multan"
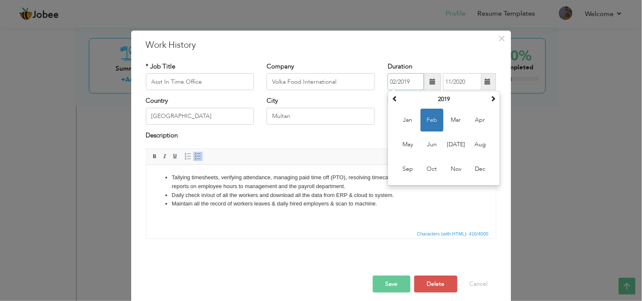
click at [392, 84] on input "02/2019" at bounding box center [406, 82] width 36 height 17
type input "06/2019"
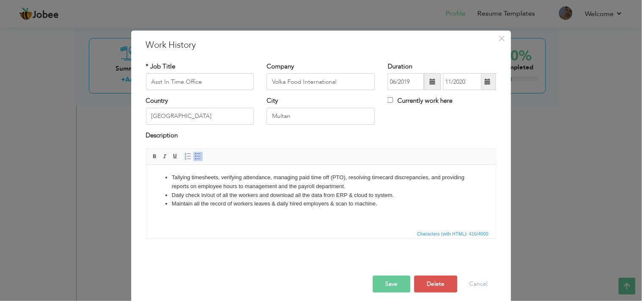
click at [391, 286] on button "Save" at bounding box center [392, 284] width 38 height 17
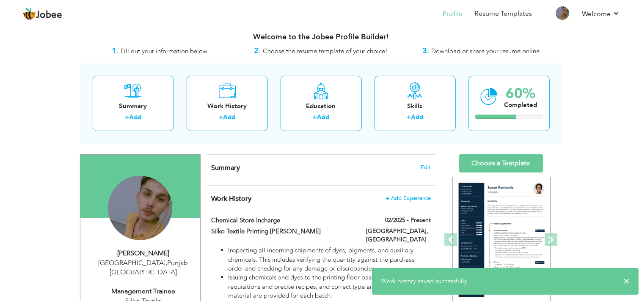
scroll to position [0, 0]
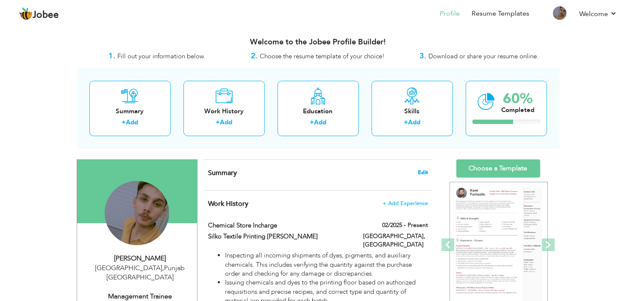
click at [427, 172] on span "Edit" at bounding box center [423, 173] width 10 height 6
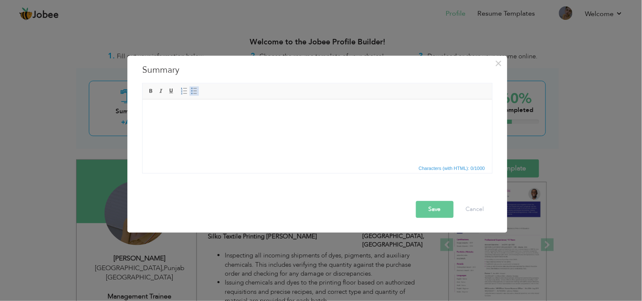
click at [193, 92] on span at bounding box center [194, 91] width 7 height 7
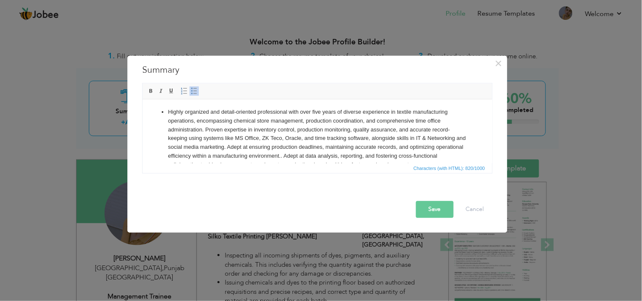
drag, startPoint x: 487, startPoint y: 135, endPoint x: 625, endPoint y: 196, distance: 150.9
click at [440, 209] on button "Save" at bounding box center [435, 210] width 38 height 17
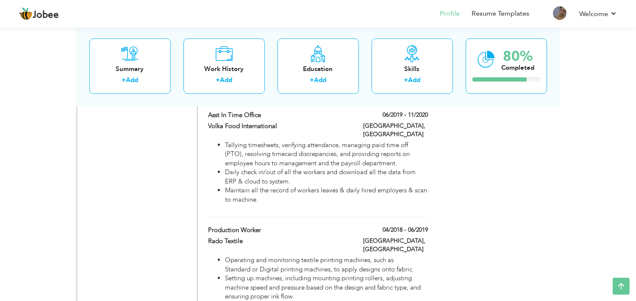
scroll to position [813, 0]
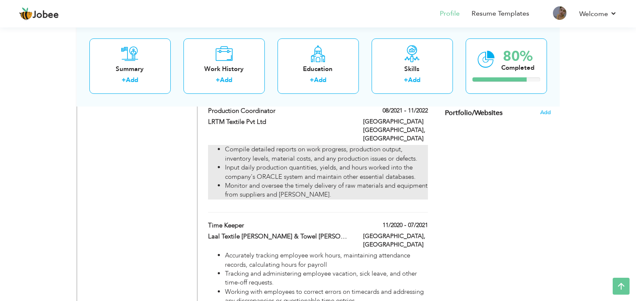
scroll to position [367, 0]
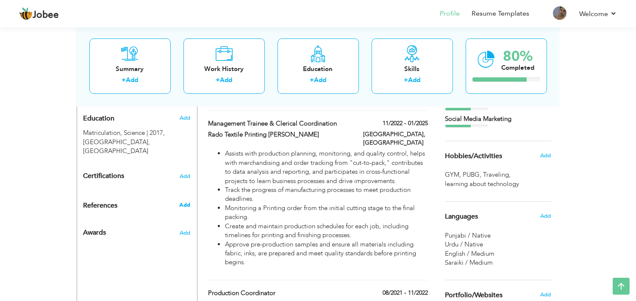
click at [182, 202] on span "Add" at bounding box center [184, 206] width 11 height 8
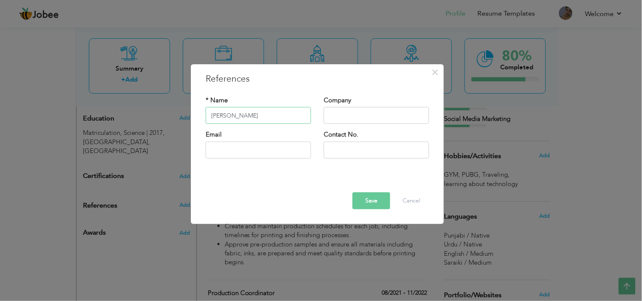
type input "[PERSON_NAME]"
click at [368, 108] on input "text" at bounding box center [376, 116] width 105 height 17
type input "LRTM Textile"
click at [261, 152] on input "text" at bounding box center [258, 150] width 105 height 17
click at [357, 145] on input "text" at bounding box center [376, 150] width 105 height 17
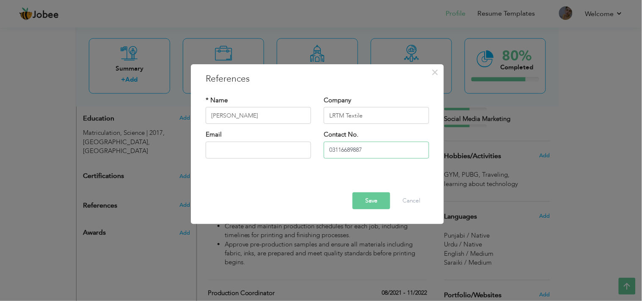
type input "03116689887"
click at [273, 153] on input "text" at bounding box center [258, 150] width 105 height 17
type input "[EMAIL_ADDRESS][DOMAIN_NAME]"
click at [366, 202] on button "Save" at bounding box center [372, 201] width 38 height 17
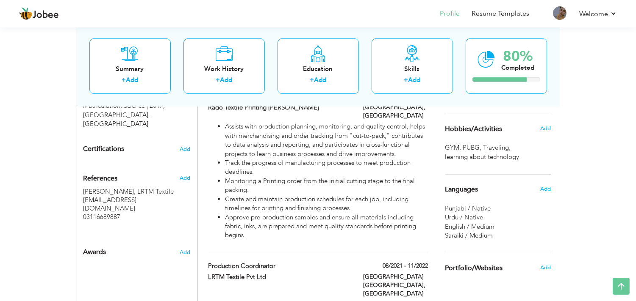
scroll to position [392, 0]
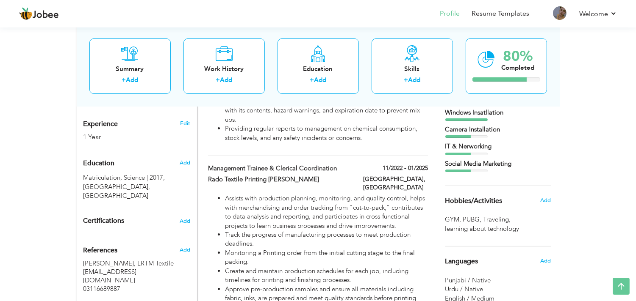
click at [172, 130] on div "Change Remove Hussain Mehdi Lahore , Punjab Pakistan Management Trainee Silko T…" at bounding box center [137, 304] width 121 height 932
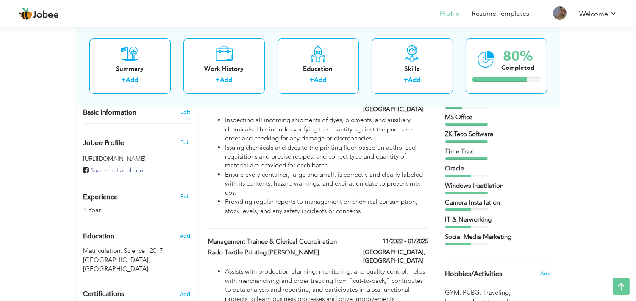
scroll to position [243, 0]
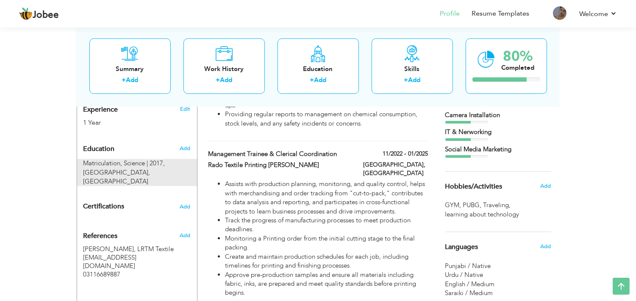
click at [158, 199] on div "Change Remove Hussain Mehdi Lahore , Punjab Pakistan Management Trainee Silko T…" at bounding box center [137, 289] width 121 height 932
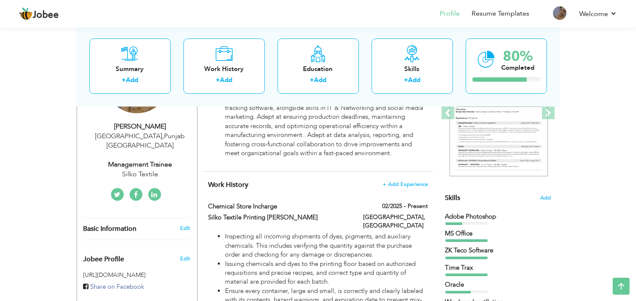
scroll to position [124, 0]
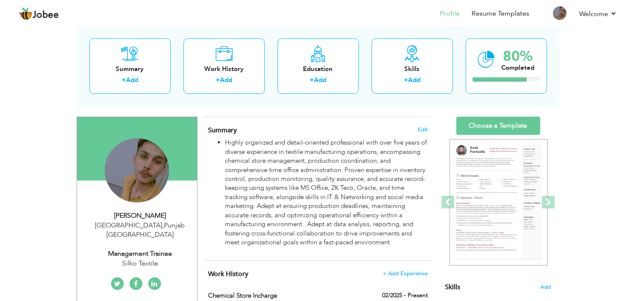
click at [205, 207] on div "Summary Edit Highly organized and detail-oriented professional with over five y…" at bounding box center [318, 189] width 229 height 144
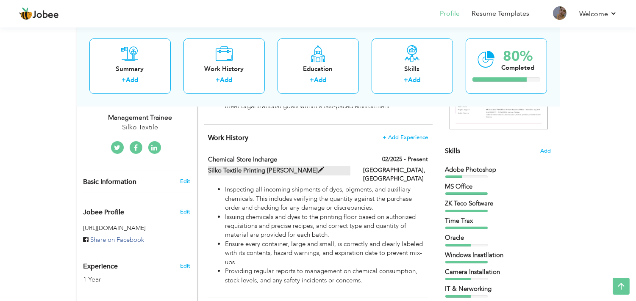
scroll to position [180, 0]
click at [208, 201] on ul "Inspecting all incoming shipments of dyes, pigments, and auxiliary chemicals. T…" at bounding box center [317, 235] width 219 height 100
type input "Chemical Store Incharge"
type input "Silko Textile Printing [PERSON_NAME]"
type input "02/2025"
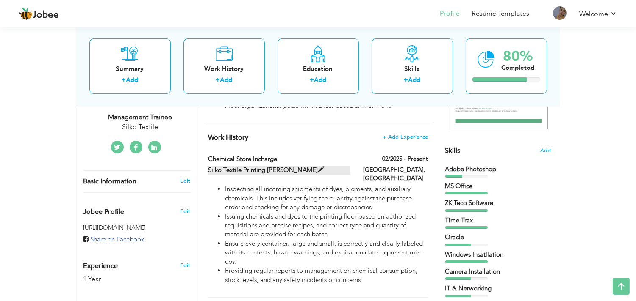
type input "[GEOGRAPHIC_DATA]"
checkbox input "true"
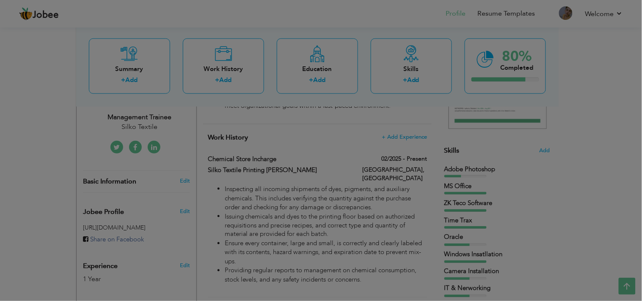
drag, startPoint x: 211, startPoint y: 197, endPoint x: 69, endPoint y: 31, distance: 218.6
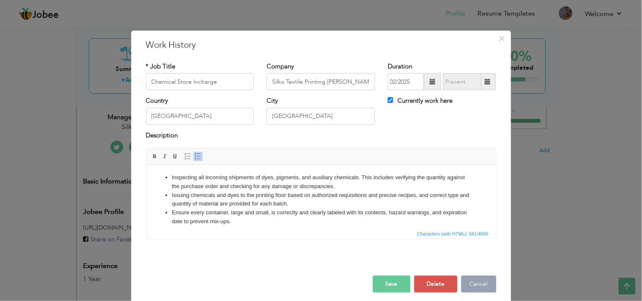
click at [469, 279] on button "Cancel" at bounding box center [479, 284] width 35 height 17
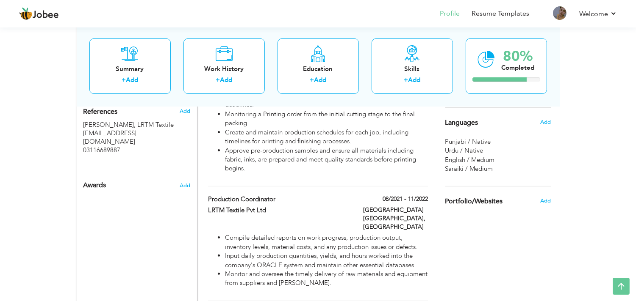
scroll to position [464, 0]
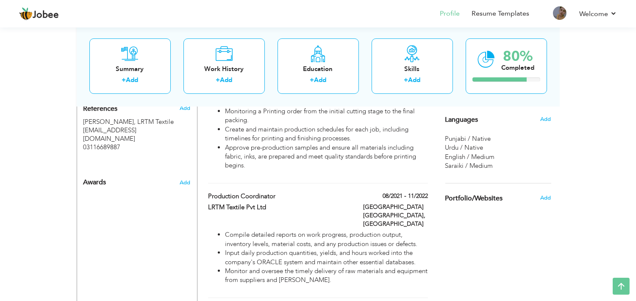
drag, startPoint x: 467, startPoint y: 281, endPoint x: 448, endPoint y: 254, distance: 33.1
click at [448, 254] on div "Choose a Template ‹" at bounding box center [499, 162] width 121 height 932
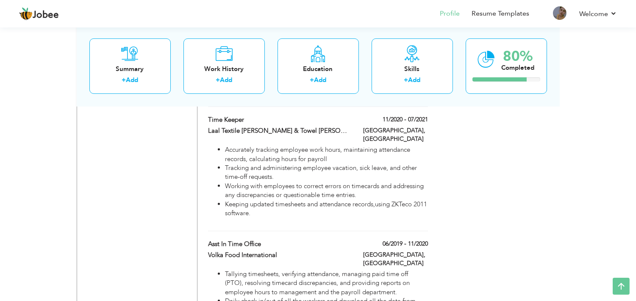
scroll to position [615, 0]
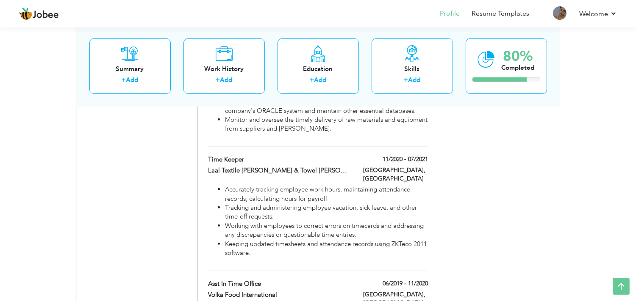
drag, startPoint x: 445, startPoint y: 152, endPoint x: 153, endPoint y: 178, distance: 292.5
click at [153, 178] on div "Change Remove Hussain Mehdi Lahore , Punjab Pakistan Management Trainee Silko T…" at bounding box center [137, 10] width 121 height 932
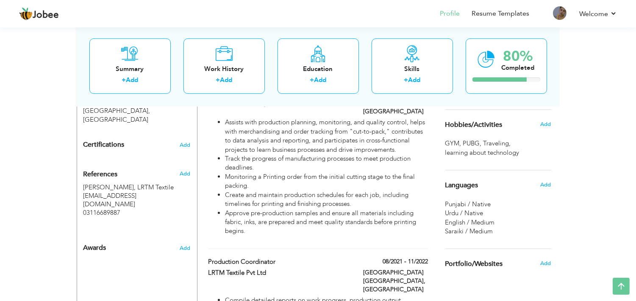
scroll to position [399, 0]
click at [184, 169] on span "Add" at bounding box center [184, 173] width 11 height 8
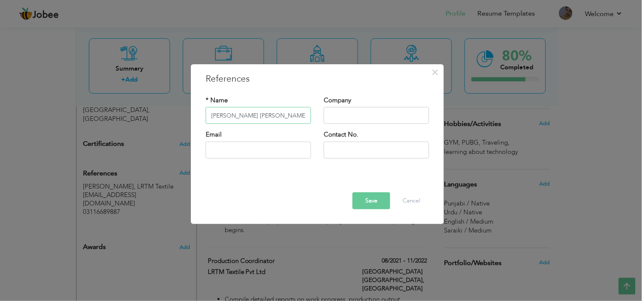
type input "[PERSON_NAME] [PERSON_NAME]"
click at [352, 117] on input "text" at bounding box center [376, 116] width 105 height 17
type input "Naseem Exports"
click at [286, 154] on input "text" at bounding box center [258, 150] width 105 height 17
type input "[EMAIL_ADDRESS][DOMAIN_NAME]"
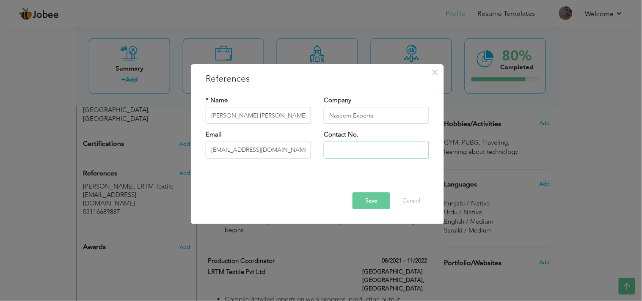
click at [326, 149] on input "text" at bounding box center [376, 150] width 105 height 17
type input "0301 7424112"
click at [374, 205] on button "Save" at bounding box center [372, 201] width 38 height 17
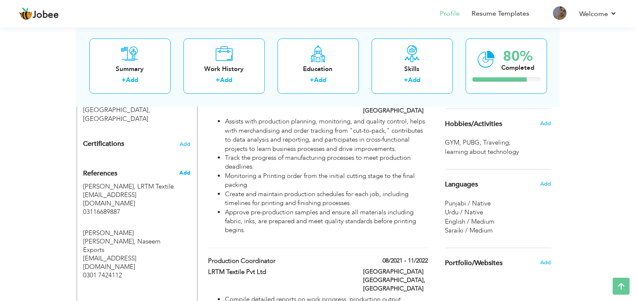
click at [180, 169] on span "Add" at bounding box center [184, 173] width 11 height 8
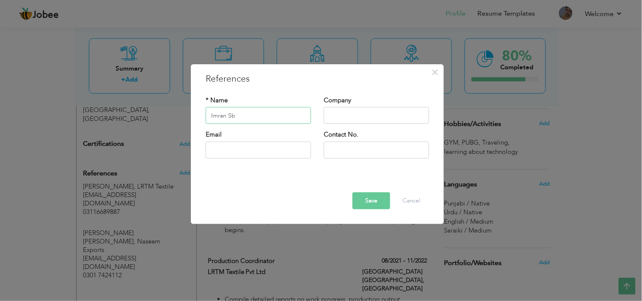
type input "Imran Sb"
click at [358, 119] on input "text" at bounding box center [376, 116] width 105 height 17
type input "Silko Textile"
click at [265, 147] on input "text" at bounding box center [258, 150] width 105 height 17
type input "[EMAIL_ADDRESS][DOMAIN_NAME]"
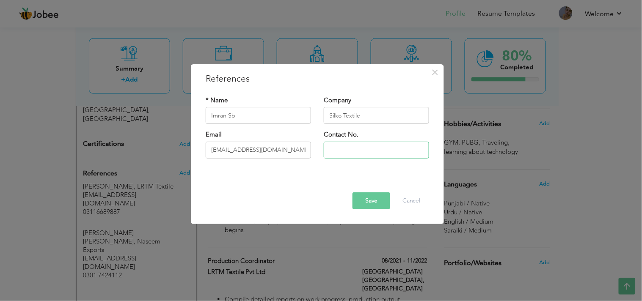
click at [339, 150] on input "text" at bounding box center [376, 150] width 105 height 17
type input "0308 0114416"
click at [382, 197] on button "Save" at bounding box center [372, 201] width 38 height 17
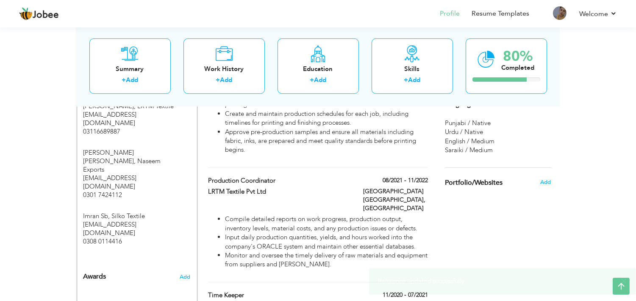
scroll to position [480, 0]
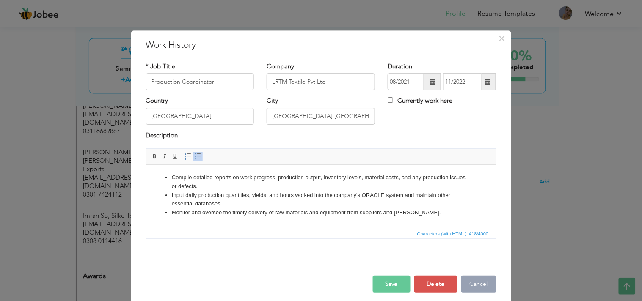
drag, startPoint x: 251, startPoint y: 60, endPoint x: 476, endPoint y: 291, distance: 323.1
click at [476, 291] on button "Cancel" at bounding box center [479, 284] width 35 height 17
click at [479, 286] on button "Cancel" at bounding box center [479, 284] width 35 height 17
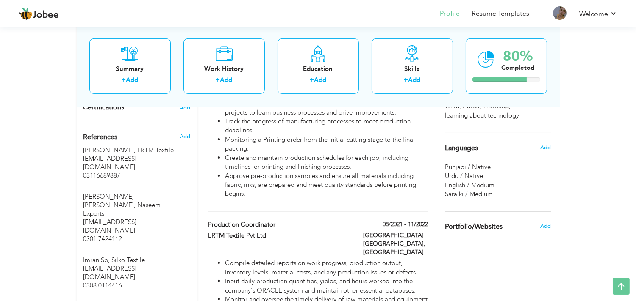
scroll to position [435, 0]
drag, startPoint x: 215, startPoint y: 204, endPoint x: 207, endPoint y: 227, distance: 24.6
click at [208, 227] on div "Production Coordinator 08/2021 - 11/2022 Production Coordinator 08/2021 - 11/20…" at bounding box center [317, 274] width 219 height 106
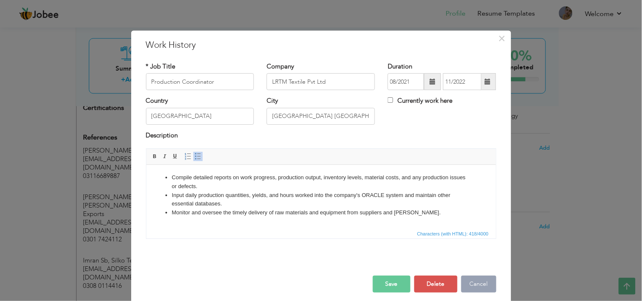
click at [471, 287] on button "Cancel" at bounding box center [479, 284] width 35 height 17
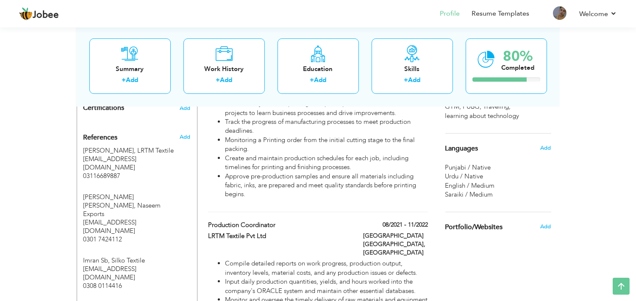
click at [178, 133] on div "Add" at bounding box center [187, 137] width 20 height 8
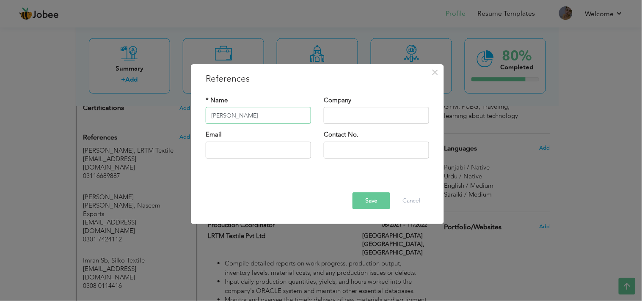
type input "[PERSON_NAME]"
click at [342, 119] on input "text" at bounding box center [376, 116] width 105 height 17
type input "Rado Textile"
click at [295, 151] on input "text" at bounding box center [258, 150] width 105 height 17
type input "[EMAIL_ADDRESS][DOMAIN_NAME]"
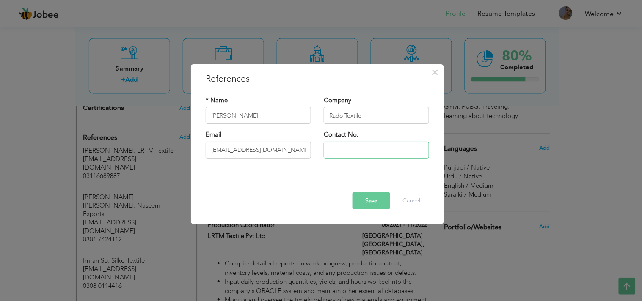
click at [362, 147] on input "text" at bounding box center [376, 150] width 105 height 17
type input "0307 8159420"
click at [365, 203] on button "Save" at bounding box center [372, 201] width 38 height 17
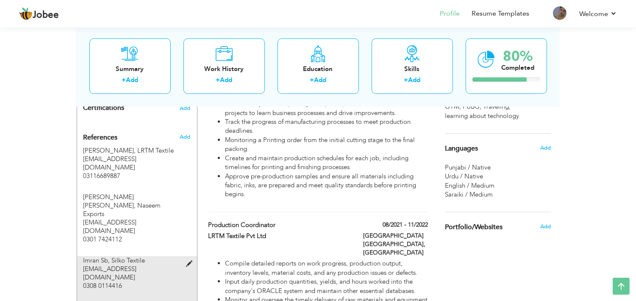
click at [149, 257] on div "Imran Sb, Silko Textile mq085810@gmail.com 0308 0114416" at bounding box center [131, 274] width 97 height 34
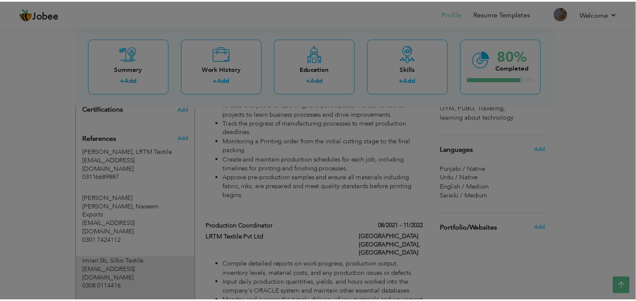
scroll to position [431, 0]
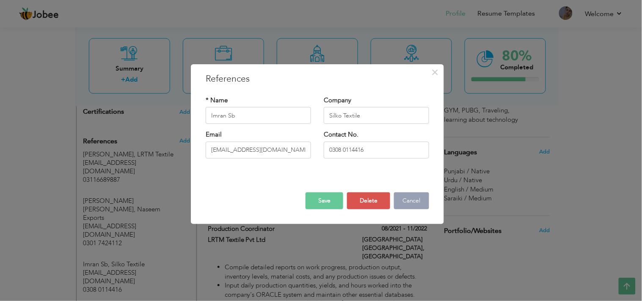
click at [408, 198] on button "Cancel" at bounding box center [411, 201] width 35 height 17
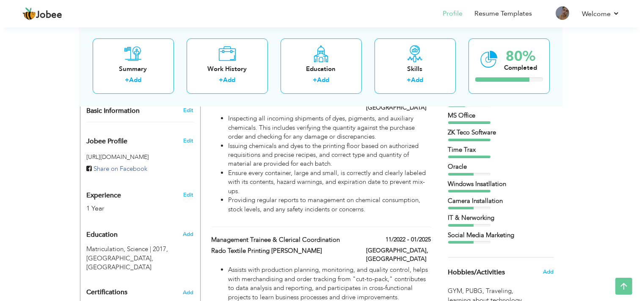
scroll to position [0, 0]
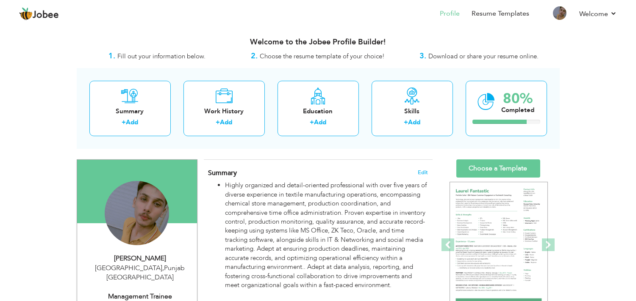
click at [147, 292] on div "Management Trainee" at bounding box center [139, 297] width 113 height 10
type input "Hussain"
type input "[PERSON_NAME]"
type input "0301 9294 501"
select select "number:166"
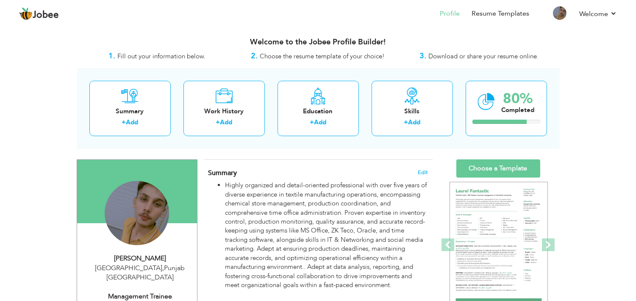
type input "[GEOGRAPHIC_DATA]"
select select "number:3"
type input "Silko Textile"
type input "Management Trainee"
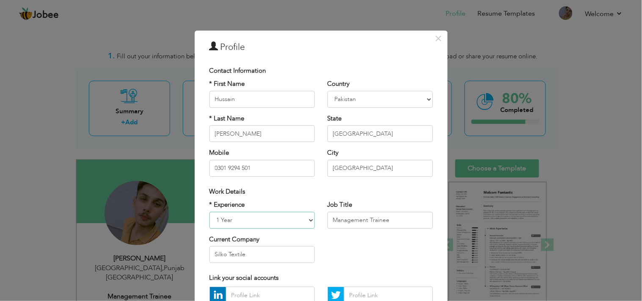
click at [305, 222] on select "Entry Level Less than 1 Year 1 Year 2 Years 3 Years 4 Years 5 Years 6 Years 7 Y…" at bounding box center [262, 220] width 105 height 17
drag, startPoint x: 400, startPoint y: 218, endPoint x: 301, endPoint y: 217, distance: 99.1
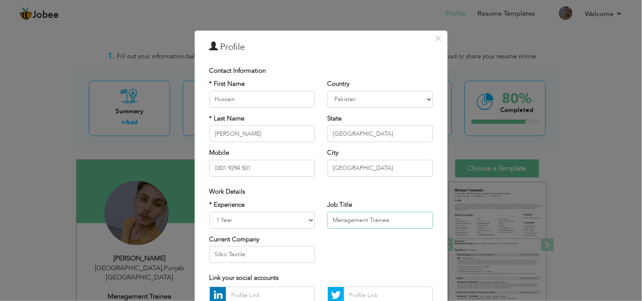
click at [301, 217] on div "* Experience Entry Level Less than 1 Year 1 Year 2 Years 3 Years 4 Years 5 Year…" at bounding box center [321, 235] width 236 height 69
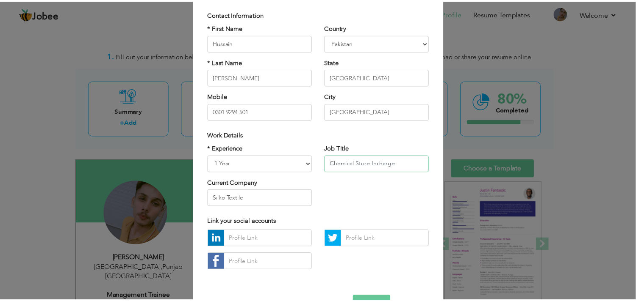
scroll to position [78, 0]
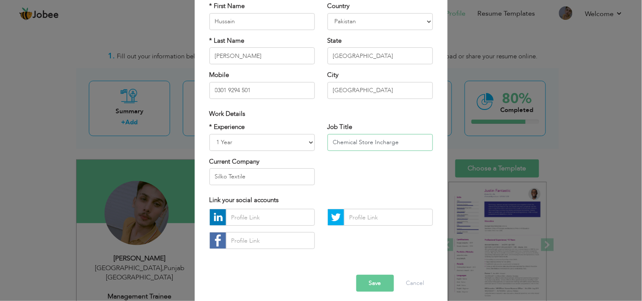
type input "Chemical Store Incharge"
click at [375, 277] on button "Save" at bounding box center [376, 284] width 38 height 17
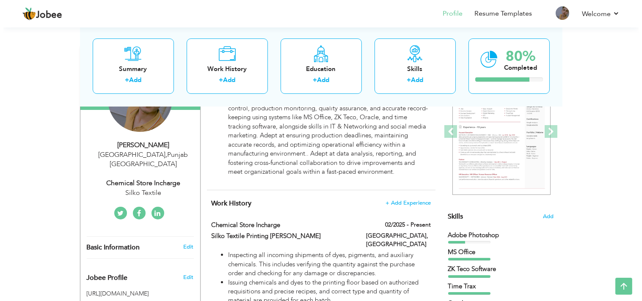
scroll to position [116, 0]
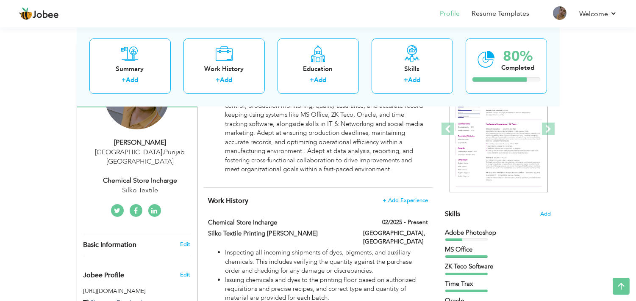
click at [151, 205] on link at bounding box center [154, 211] width 13 height 13
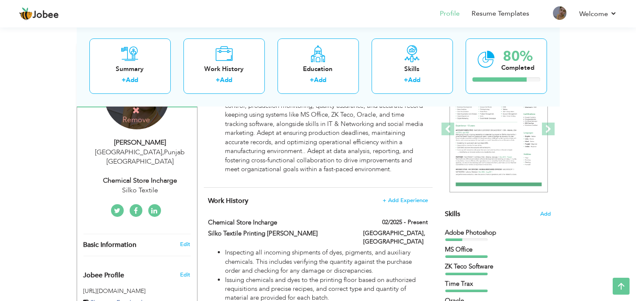
click at [141, 165] on div "Hussain Mehdi Lahore , Punjab Pakistan Chemical Store Incharge Silko Textile" at bounding box center [137, 167] width 120 height 58
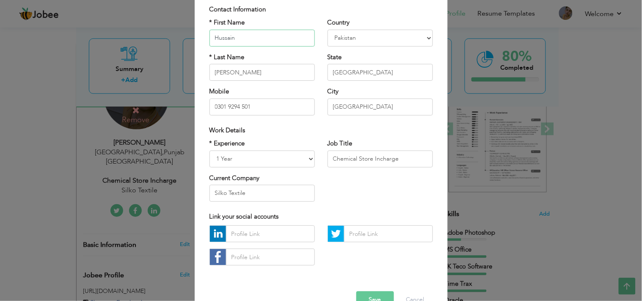
scroll to position [83, 0]
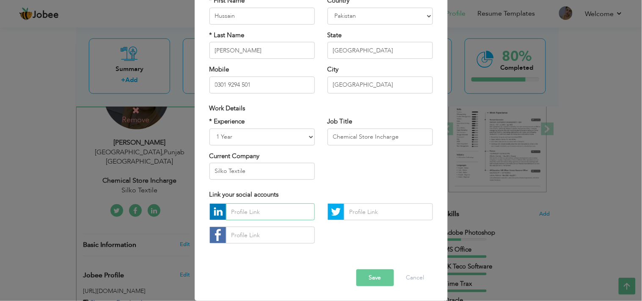
click at [268, 215] on input "text" at bounding box center [270, 212] width 89 height 17
paste input "https://www.linkedin.com/in/syed-hussain-mehdi-62b17a360?utm_source=share&utm_c…"
type input "https://www.linkedin.com/in/syed-hussain-mehdi-62b17a360?utm_source=share&utm_c…"
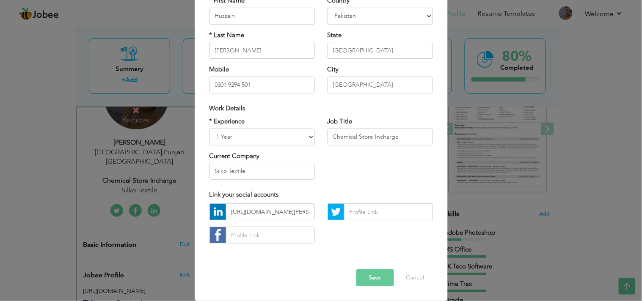
click at [357, 276] on button "Save" at bounding box center [376, 278] width 38 height 17
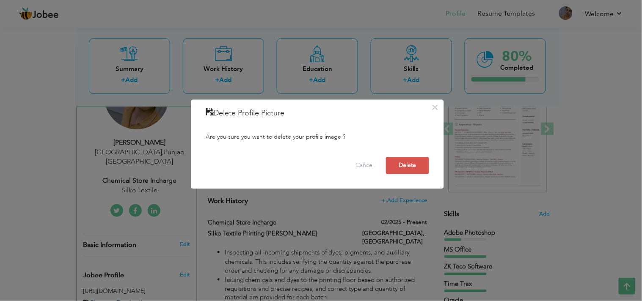
drag, startPoint x: 167, startPoint y: 103, endPoint x: 91, endPoint y: 174, distance: 103.7
click at [91, 174] on div "× Delete Profile Picture Are you sure you want to delete your profile image ? C…" at bounding box center [321, 150] width 642 height 301
click at [119, 166] on div "× Delete Profile Picture Are you sure you want to delete your profile image ? C…" at bounding box center [321, 150] width 642 height 301
click at [370, 174] on button "Cancel" at bounding box center [364, 166] width 35 height 17
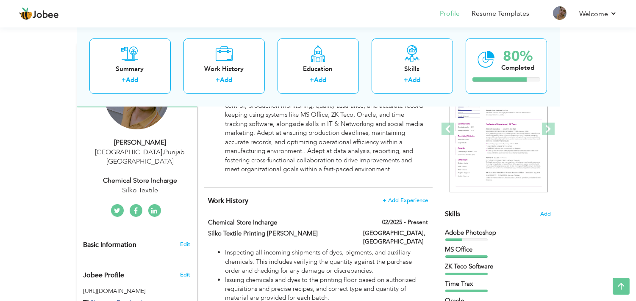
click at [173, 176] on div "Chemical Store Incharge" at bounding box center [139, 181] width 113 height 10
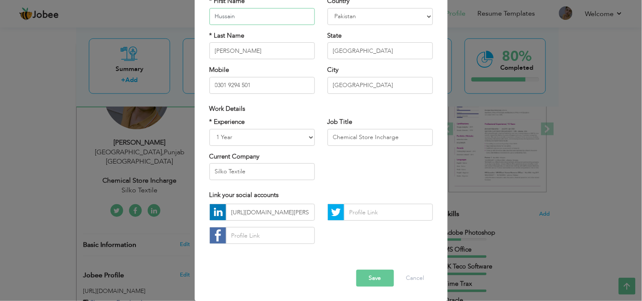
scroll to position [83, 0]
click at [265, 232] on input "text" at bounding box center [270, 235] width 89 height 17
paste input "https://www.facebook.com/murtazam9t2"
type input "https://www.facebook.com/murtazam9t2"
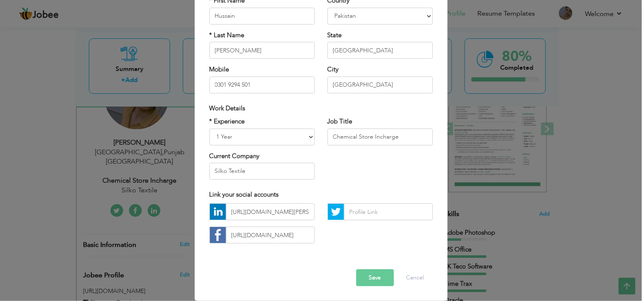
click at [370, 280] on button "Save" at bounding box center [376, 278] width 38 height 17
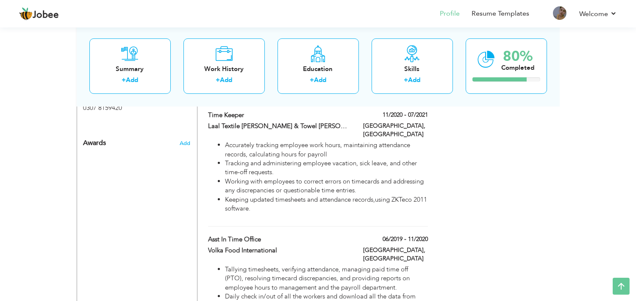
scroll to position [670, 0]
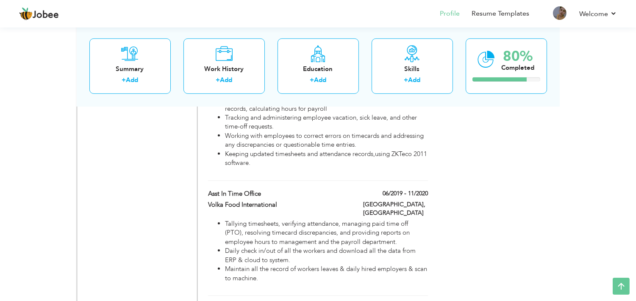
click at [403, 220] on ul "Tallying timesheets, verifying attendance, managing paid time off (PTO), resolv…" at bounding box center [317, 252] width 219 height 64
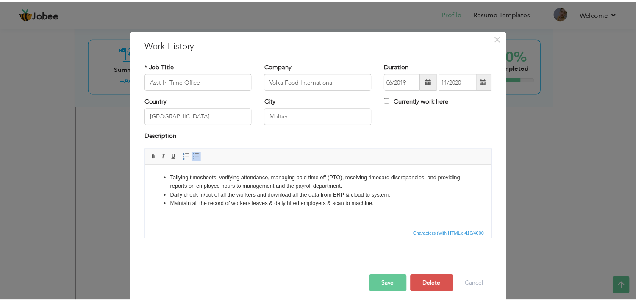
scroll to position [738, 0]
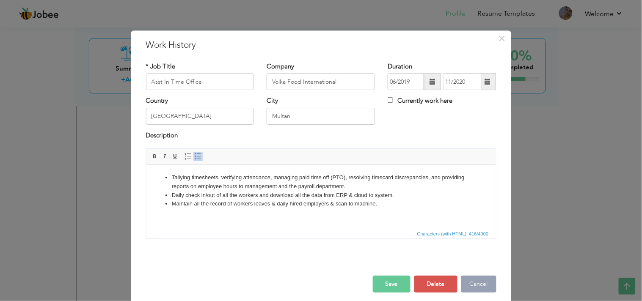
click at [473, 291] on button "Cancel" at bounding box center [479, 284] width 35 height 17
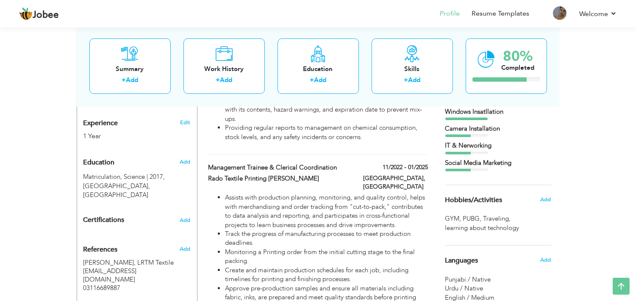
scroll to position [312, 0]
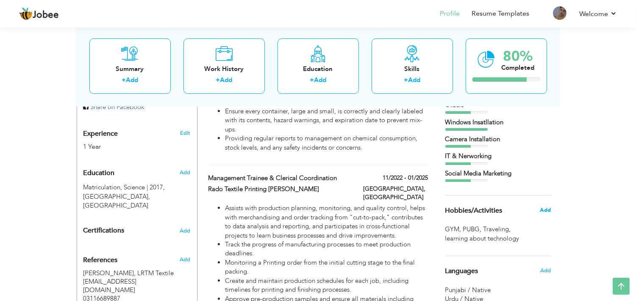
click at [547, 210] on span "Add" at bounding box center [544, 211] width 11 height 8
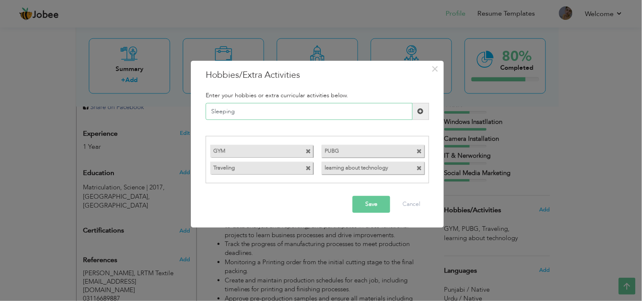
type input "Sleeping"
click at [354, 202] on button "Save" at bounding box center [372, 204] width 38 height 17
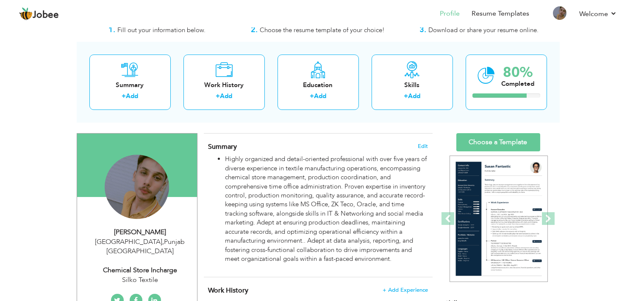
scroll to position [47, 0]
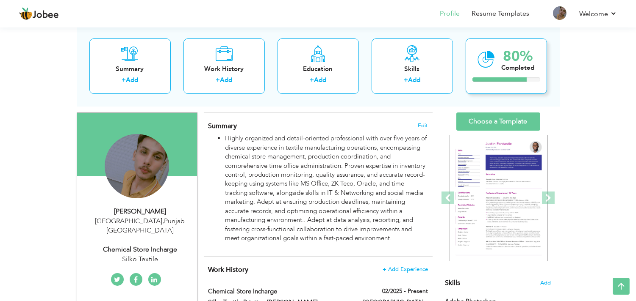
click at [497, 53] on div "80% Completed" at bounding box center [505, 65] width 81 height 55
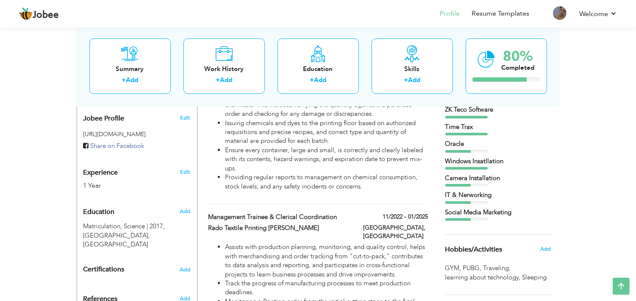
scroll to position [311, 0]
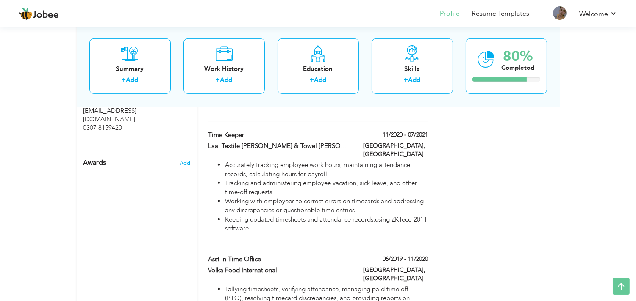
click at [197, 177] on div "CV Import Profile Strength 0% Select an Item from right menu Work History * Job…" at bounding box center [317, 10] width 241 height 980
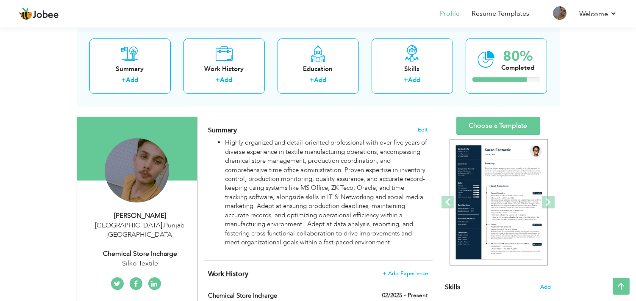
scroll to position [0, 0]
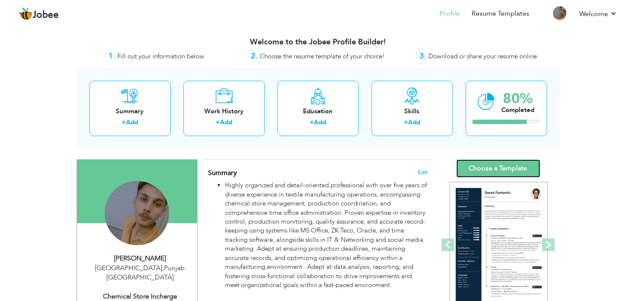
click at [473, 161] on link "Choose a Template" at bounding box center [498, 169] width 84 height 18
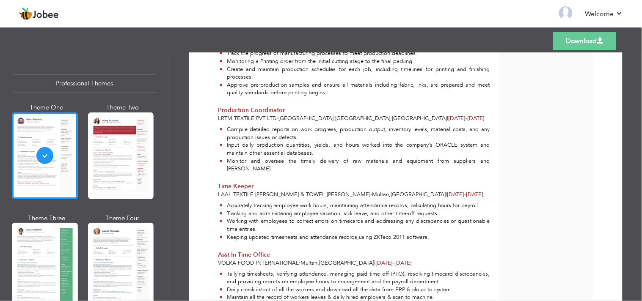
scroll to position [375, 0]
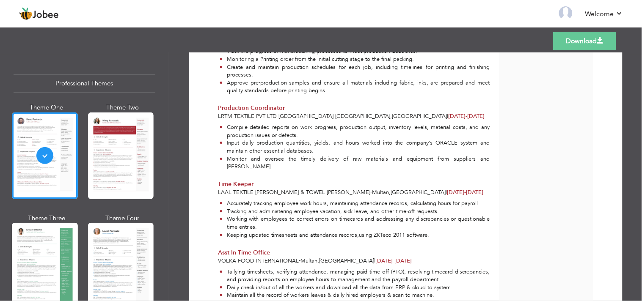
click at [568, 39] on link "Download" at bounding box center [584, 41] width 63 height 19
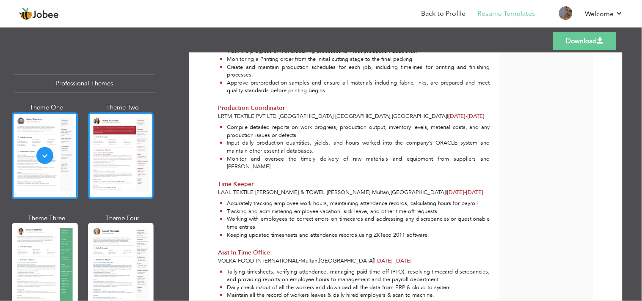
click at [127, 158] on div at bounding box center [121, 156] width 66 height 87
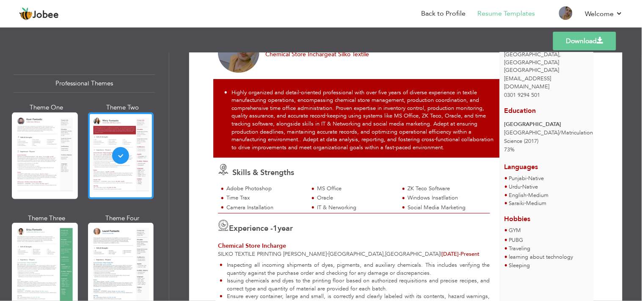
scroll to position [1, 0]
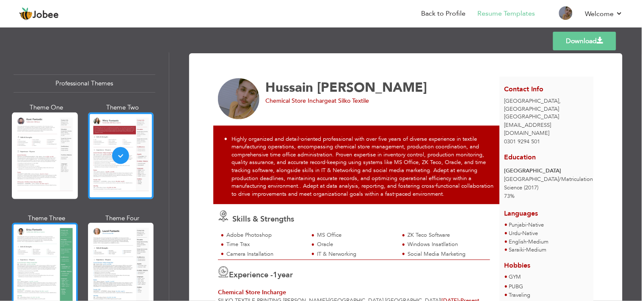
click at [54, 273] on div at bounding box center [45, 266] width 66 height 87
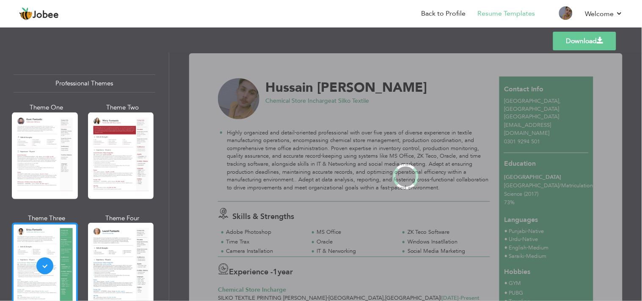
scroll to position [0, 0]
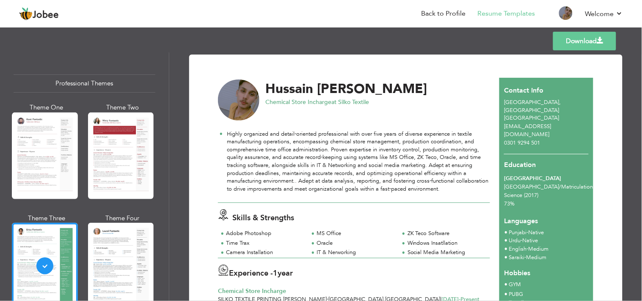
click at [582, 45] on link "Download" at bounding box center [584, 41] width 63 height 19
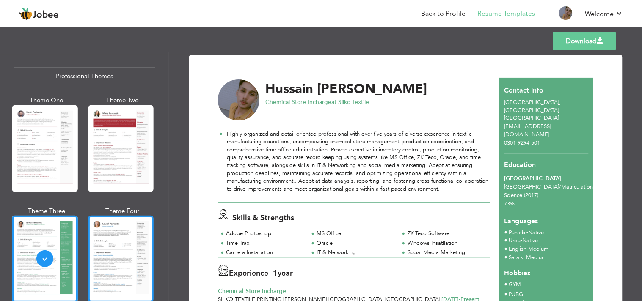
scroll to position [115, 0]
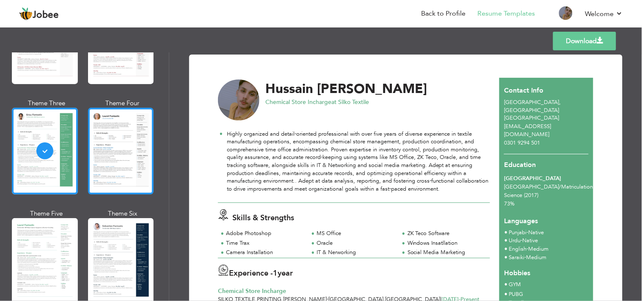
click at [133, 249] on div at bounding box center [121, 261] width 66 height 87
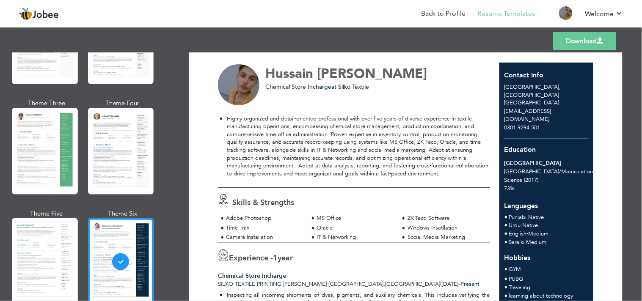
scroll to position [0, 0]
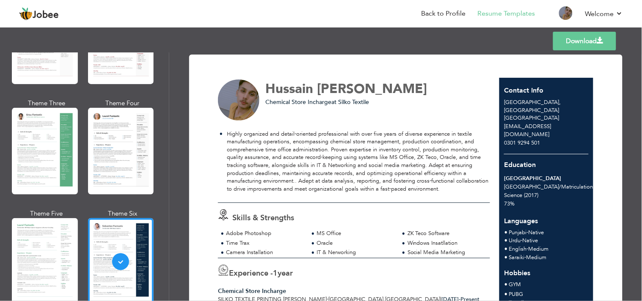
click at [569, 46] on link "Download" at bounding box center [584, 41] width 63 height 19
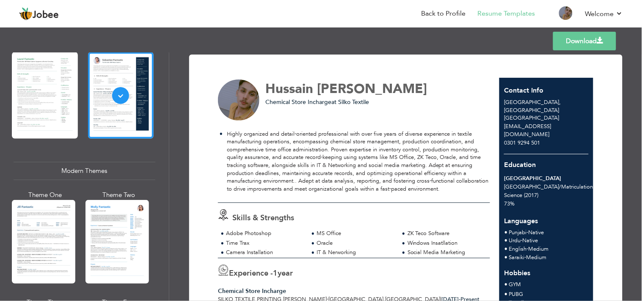
click at [162, 191] on div "Professional Themes Theme One Theme Two Theme Three Theme Six" at bounding box center [84, 177] width 169 height 249
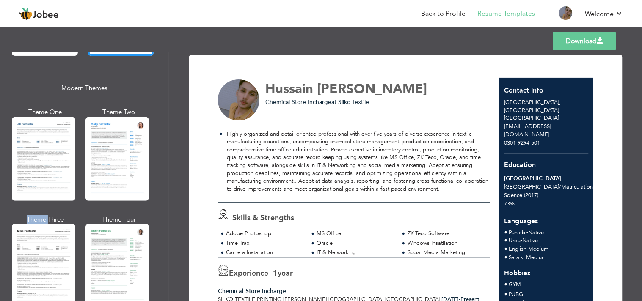
scroll to position [365, 0]
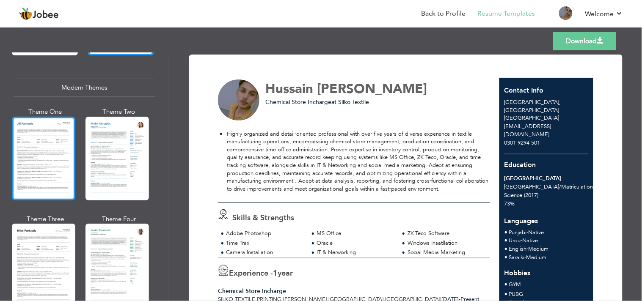
click at [50, 187] on div at bounding box center [44, 159] width 64 height 84
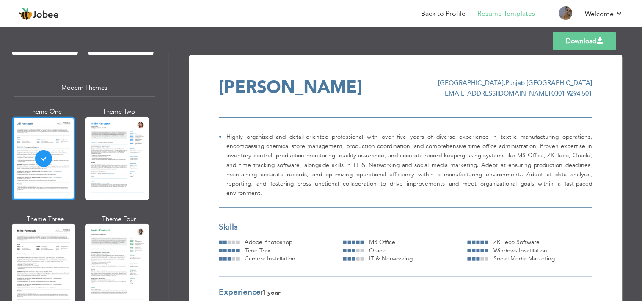
click at [120, 184] on div at bounding box center [118, 159] width 64 height 84
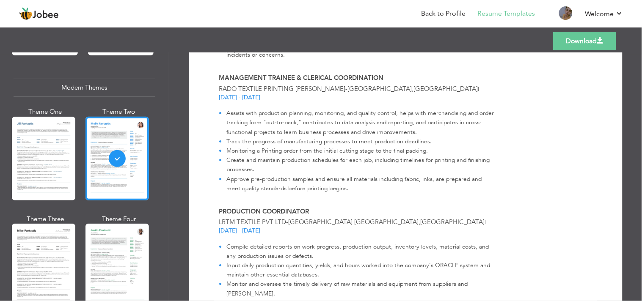
scroll to position [349, 0]
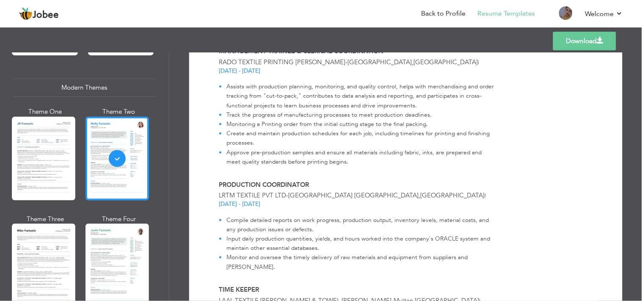
click at [572, 39] on link "Download" at bounding box center [584, 41] width 63 height 19
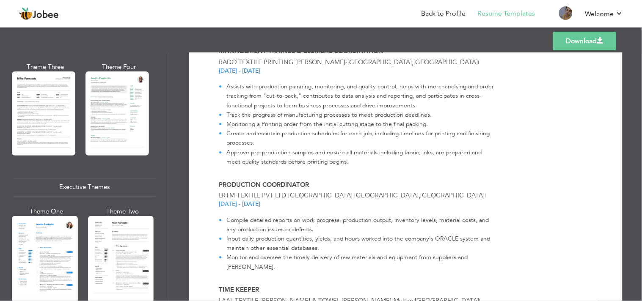
scroll to position [523, 0]
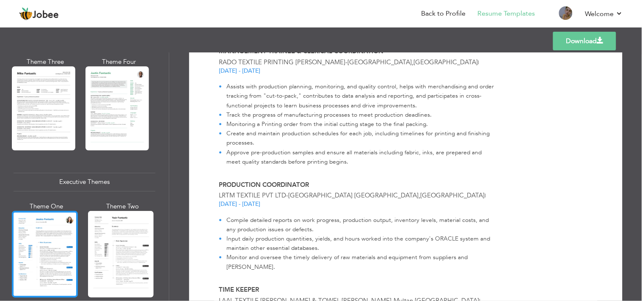
click at [64, 245] on div at bounding box center [45, 254] width 66 height 87
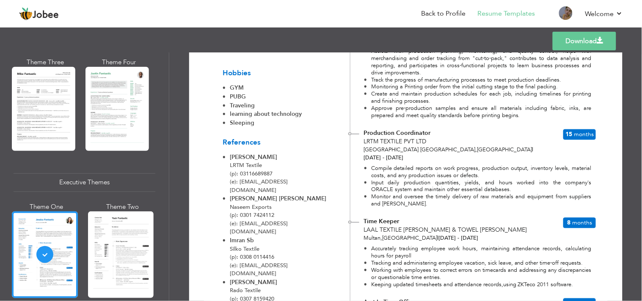
scroll to position [350, 0]
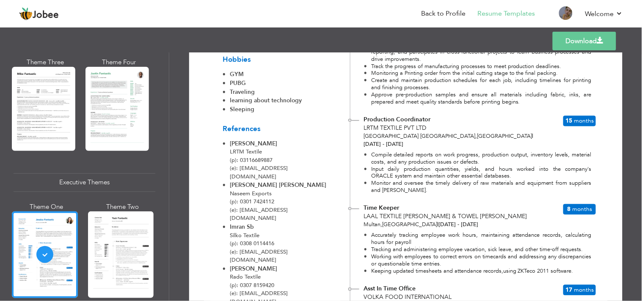
click at [268, 83] on ul "GYM PUBG Traveling learning about technology Sleeping" at bounding box center [275, 92] width 105 height 44
click at [597, 33] on link "Download" at bounding box center [585, 41] width 64 height 19
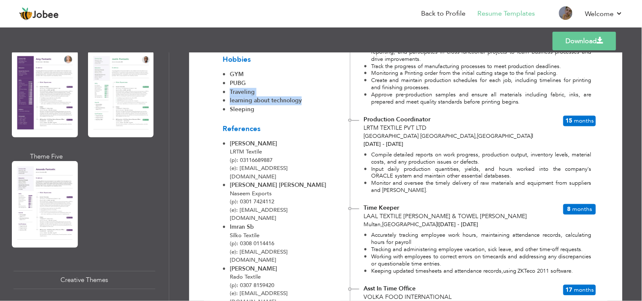
scroll to position [893, 0]
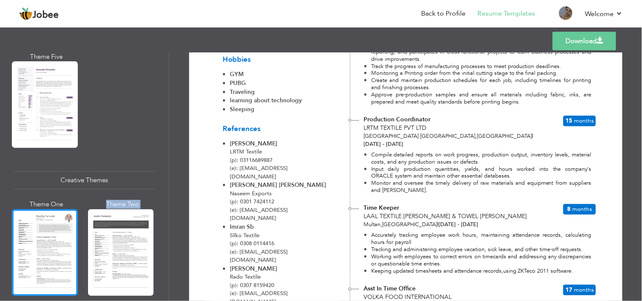
drag, startPoint x: 133, startPoint y: 252, endPoint x: 62, endPoint y: 253, distance: 70.7
click at [62, 253] on div at bounding box center [45, 253] width 66 height 87
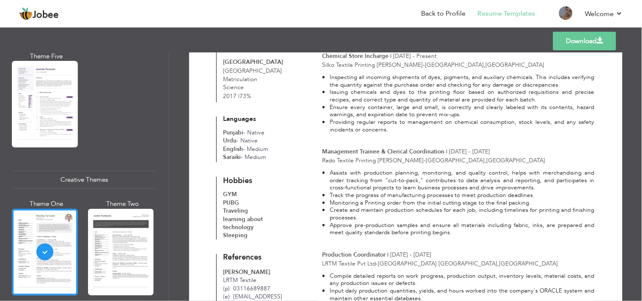
scroll to position [201, 0]
drag, startPoint x: 210, startPoint y: 200, endPoint x: 185, endPoint y: 125, distance: 79.4
click at [201, 138] on div "Download Hussain Mehdi Lahore , Punjab Pakistan syedhussaingerdazi@gmail.com | …" at bounding box center [406, 211] width 434 height 717
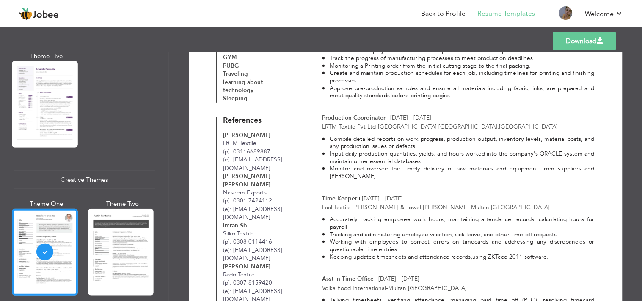
click at [221, 163] on div "References Farhan LRTM Textile (p): 03116689887 (e): dd7473166@gmail.com Syed A…" at bounding box center [258, 210] width 84 height 187
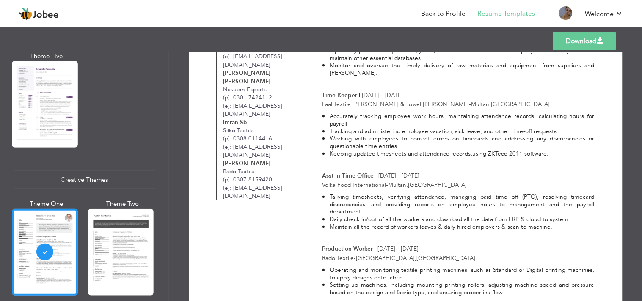
scroll to position [462, 0]
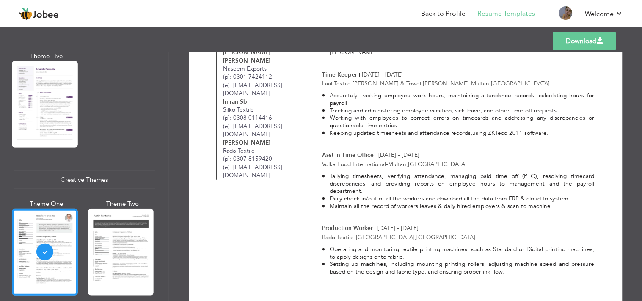
click at [570, 35] on link "Download" at bounding box center [584, 41] width 63 height 19
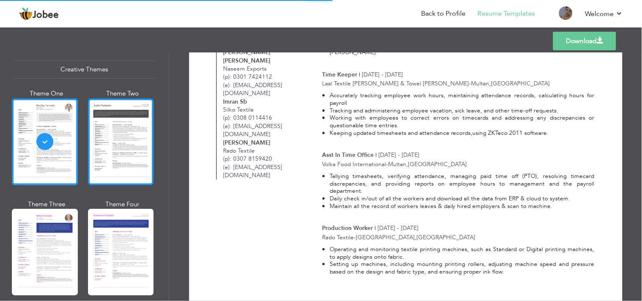
scroll to position [1049, 0]
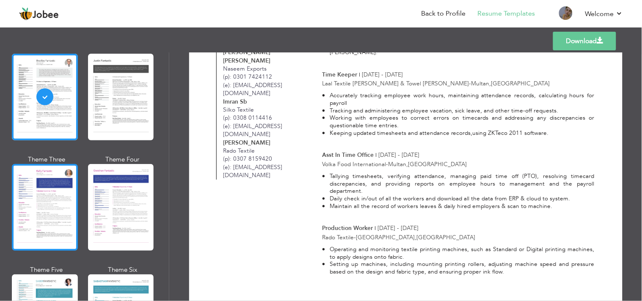
click at [46, 204] on div at bounding box center [45, 207] width 66 height 87
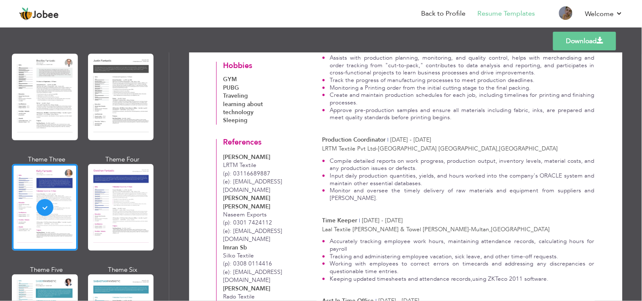
scroll to position [328, 0]
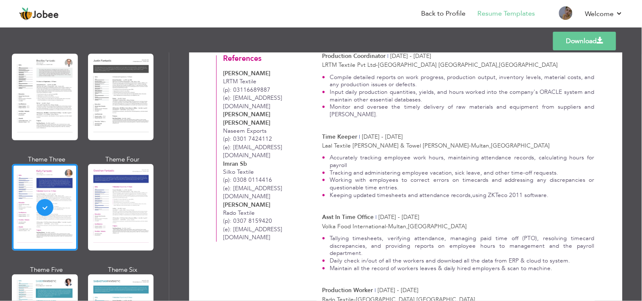
click at [318, 207] on div "Professional Experience | 1 Year Chemical Store Incharge | Feb 2025 - Present S…" at bounding box center [456, 11] width 278 height 674
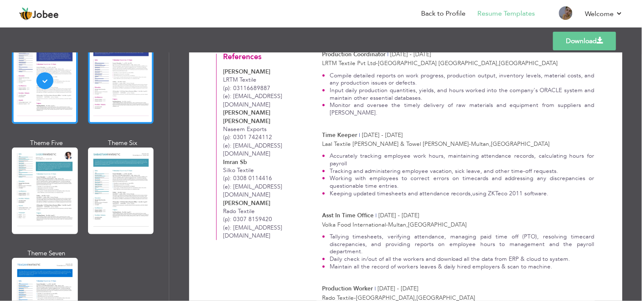
scroll to position [1181, 0]
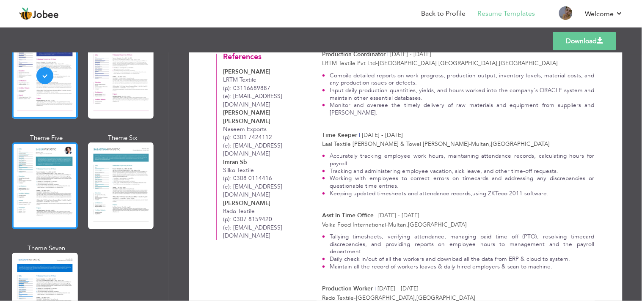
click at [32, 163] on div at bounding box center [45, 186] width 66 height 87
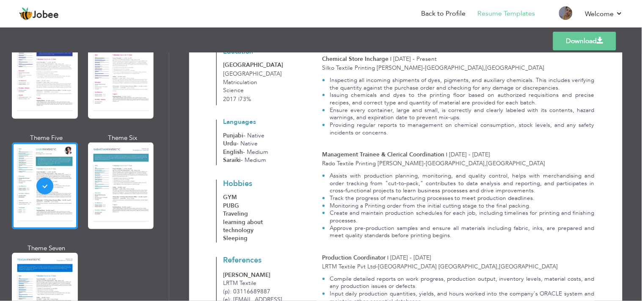
scroll to position [195, 0]
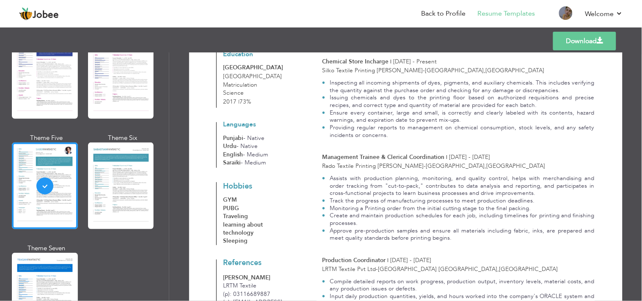
click at [589, 45] on link "Download" at bounding box center [584, 41] width 63 height 19
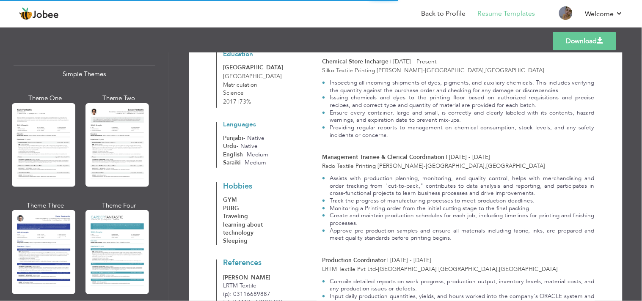
scroll to position [1481, 0]
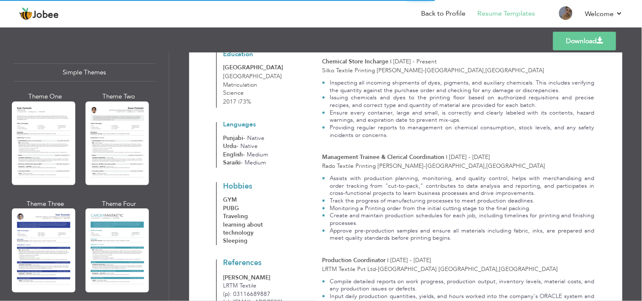
click at [161, 202] on div "Professional Themes Theme One Theme Two Theme Three Theme Six" at bounding box center [84, 177] width 169 height 249
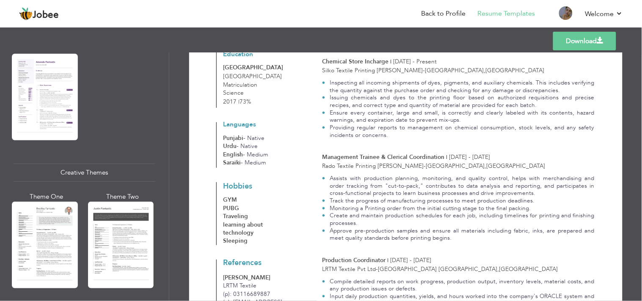
scroll to position [365, 0]
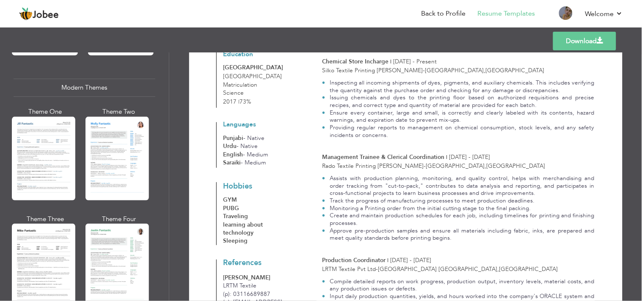
drag, startPoint x: 236, startPoint y: 150, endPoint x: 208, endPoint y: 169, distance: 33.5
click at [208, 169] on div "Download Hussain Mehdi Lahore , Punjab Pakistan syedhussaingerdazi@gmail.com | …" at bounding box center [406, 218] width 404 height 696
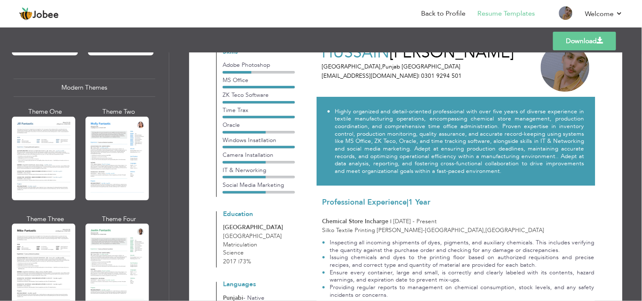
scroll to position [0, 0]
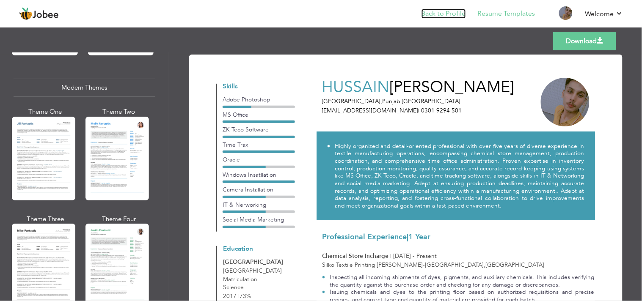
click at [437, 14] on link "Back to Profile" at bounding box center [444, 14] width 44 height 10
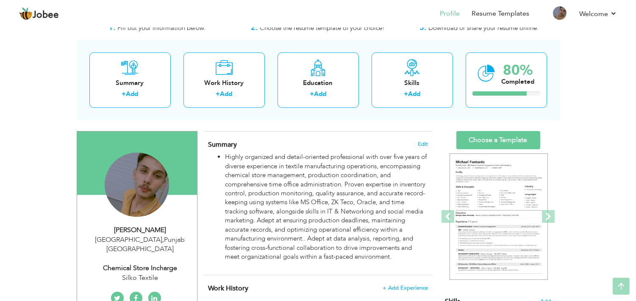
scroll to position [8, 0]
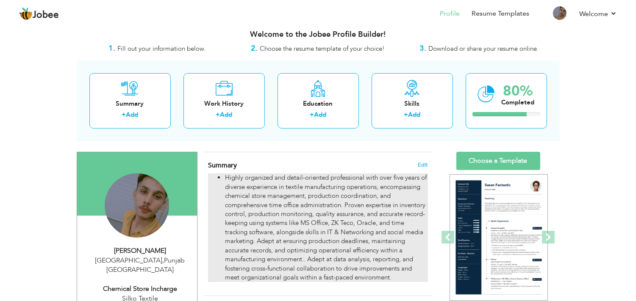
click at [399, 177] on li "Highly organized and detail-oriented professional with over five years of diver…" at bounding box center [326, 228] width 202 height 109
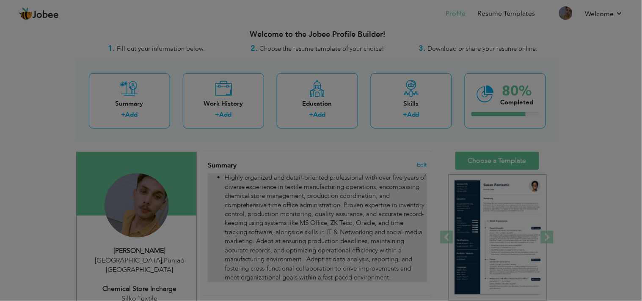
click at [399, 177] on div at bounding box center [321, 150] width 642 height 301
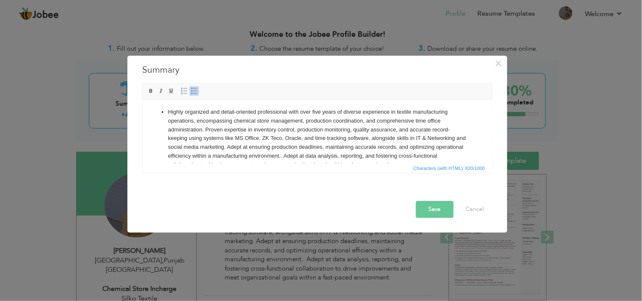
click at [320, 112] on li "Highly organized and detail-oriented professional with over five years of diver…" at bounding box center [317, 139] width 299 height 62
click at [150, 90] on span at bounding box center [151, 91] width 7 height 7
click at [428, 214] on button "Save" at bounding box center [435, 210] width 38 height 17
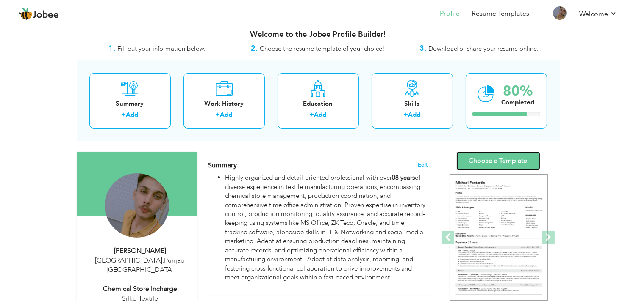
click at [500, 159] on link "Choose a Template" at bounding box center [498, 161] width 84 height 18
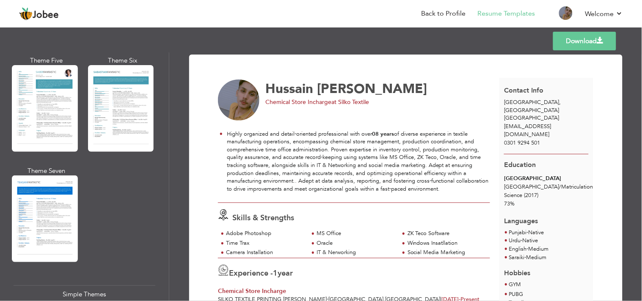
scroll to position [1254, 0]
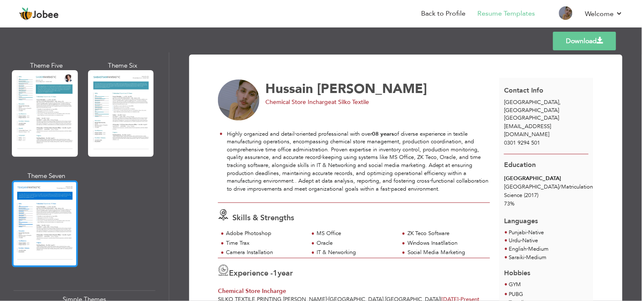
click at [65, 241] on div at bounding box center [45, 224] width 66 height 87
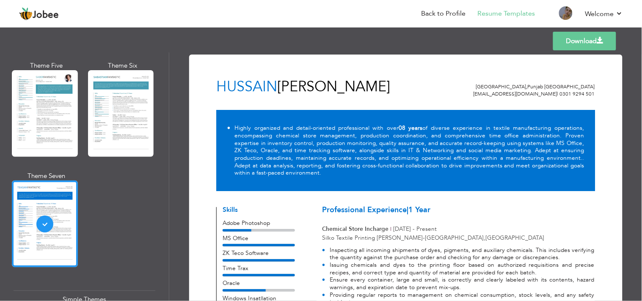
click at [51, 101] on div at bounding box center [45, 113] width 66 height 87
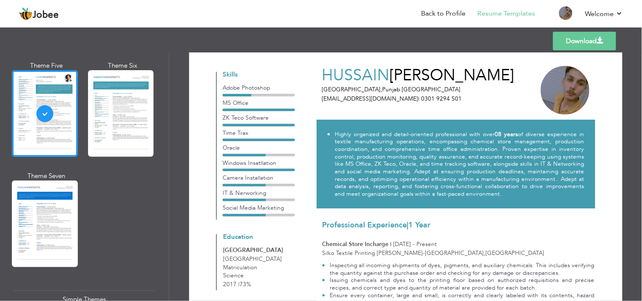
scroll to position [0, 0]
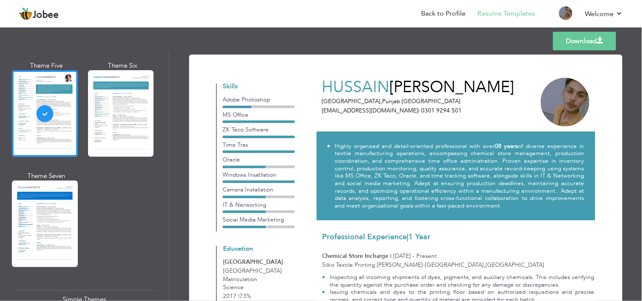
click at [582, 36] on link "Download" at bounding box center [584, 41] width 63 height 19
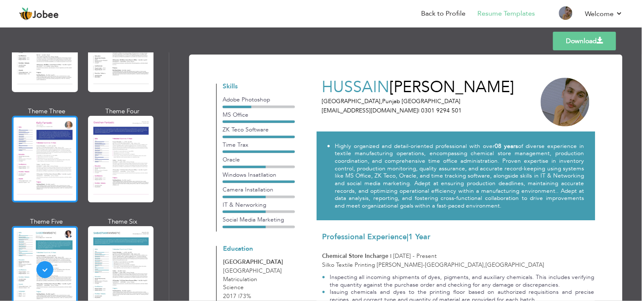
click at [54, 160] on div at bounding box center [45, 159] width 66 height 87
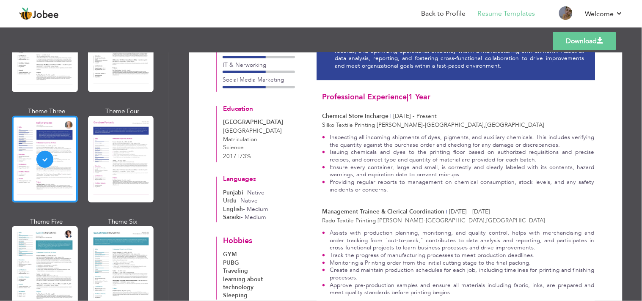
scroll to position [146, 0]
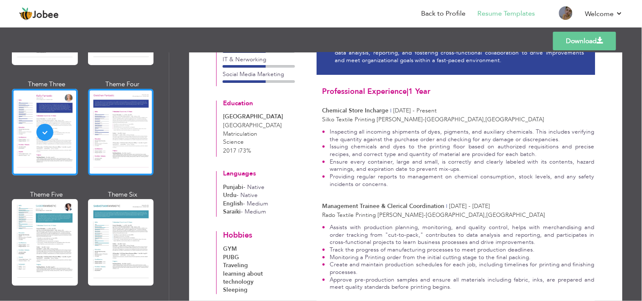
click at [120, 199] on div at bounding box center [121, 242] width 66 height 87
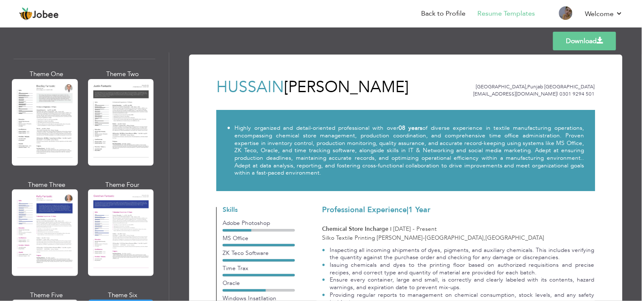
scroll to position [1015, 0]
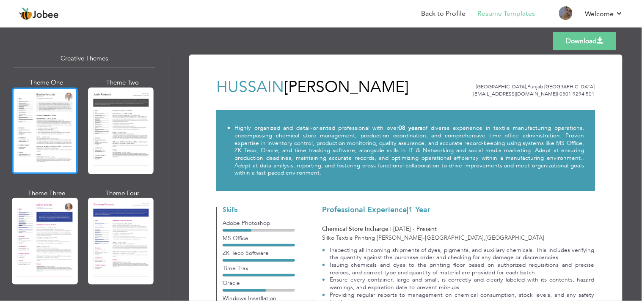
click at [66, 139] on div at bounding box center [45, 131] width 66 height 87
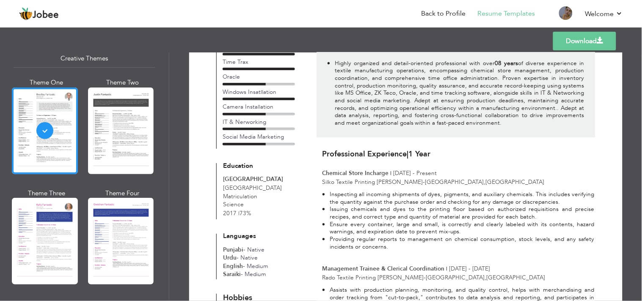
scroll to position [95, 0]
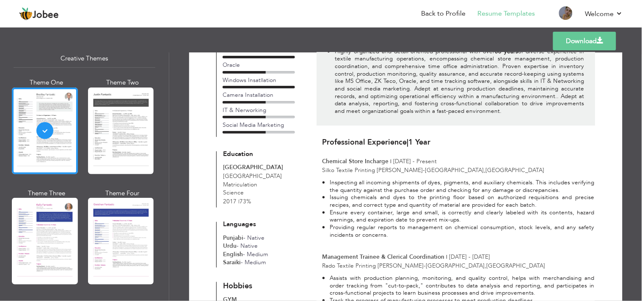
click at [589, 37] on link "Download" at bounding box center [584, 41] width 63 height 19
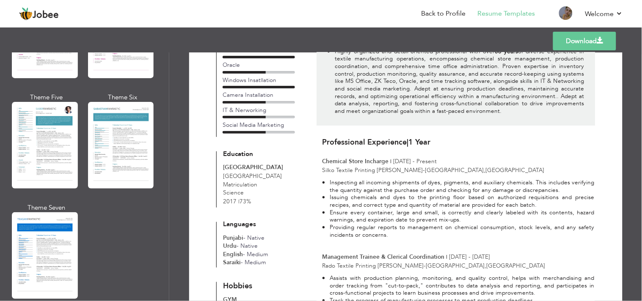
scroll to position [1239, 0]
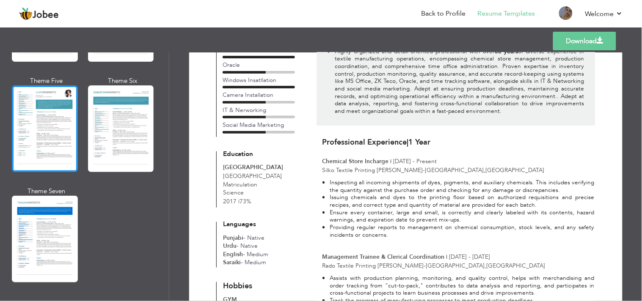
click at [37, 108] on div at bounding box center [45, 129] width 66 height 87
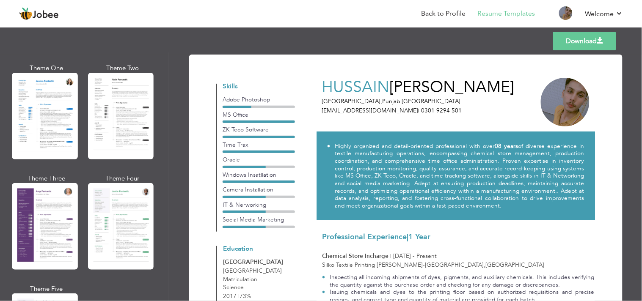
scroll to position [556, 0]
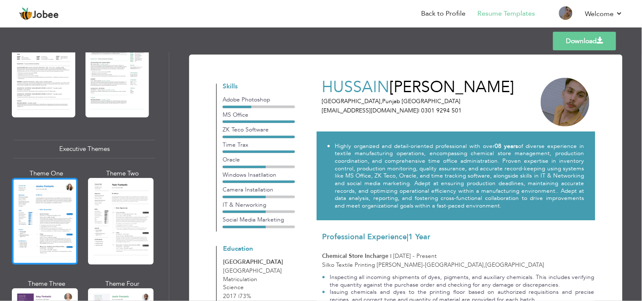
click at [31, 203] on div at bounding box center [45, 221] width 66 height 87
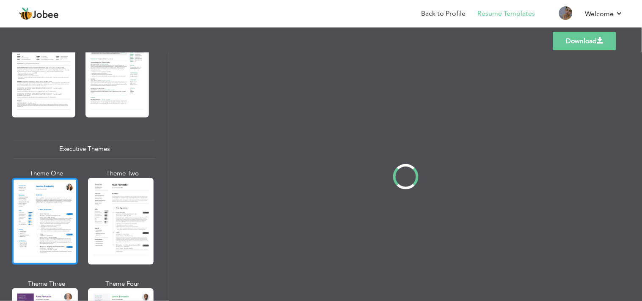
scroll to position [555, 0]
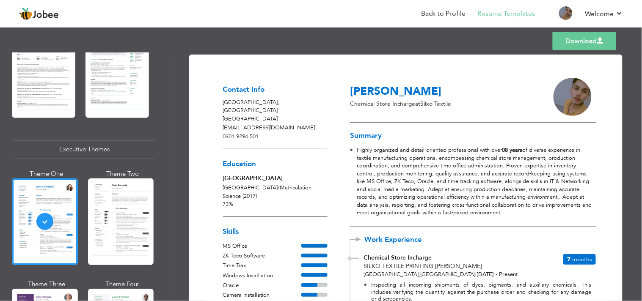
click at [555, 43] on link "Download" at bounding box center [585, 41] width 64 height 19
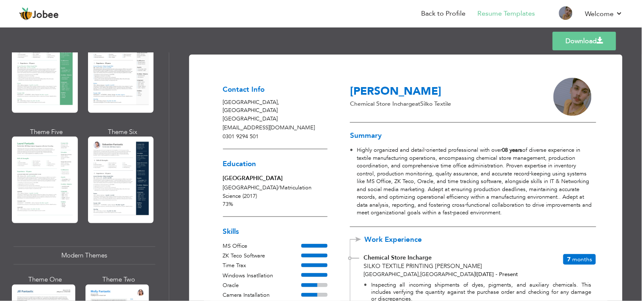
scroll to position [183, 0]
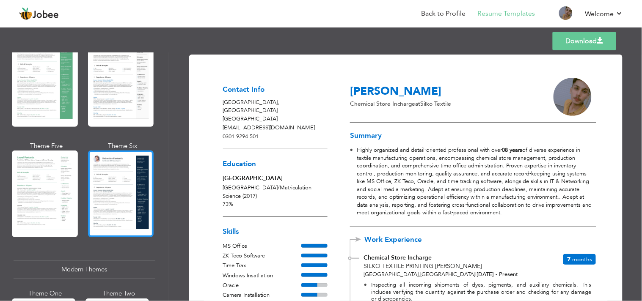
click at [105, 164] on div at bounding box center [121, 194] width 66 height 87
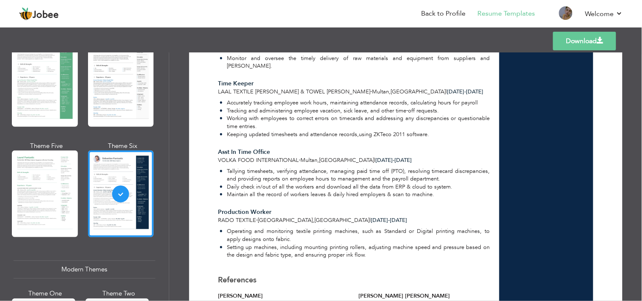
scroll to position [480, 0]
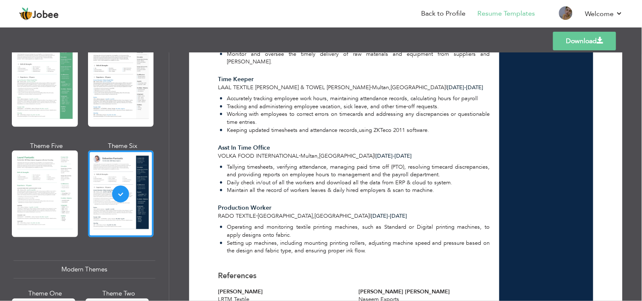
click at [588, 35] on link "Download" at bounding box center [584, 41] width 63 height 19
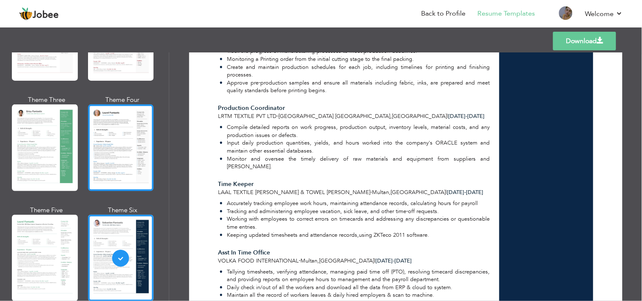
scroll to position [68, 0]
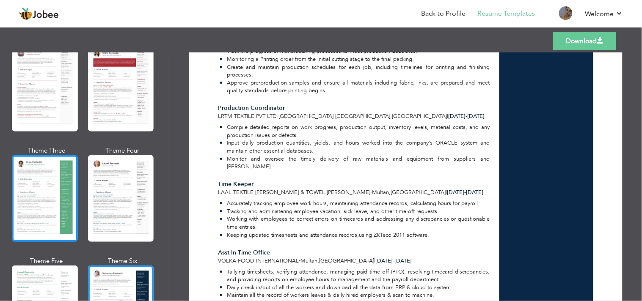
click at [19, 211] on div at bounding box center [45, 198] width 66 height 87
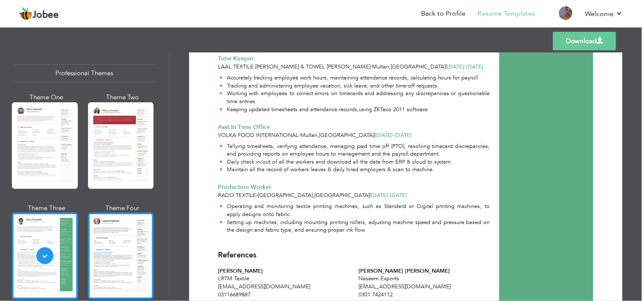
scroll to position [0, 0]
